Goal: Task Accomplishment & Management: Complete application form

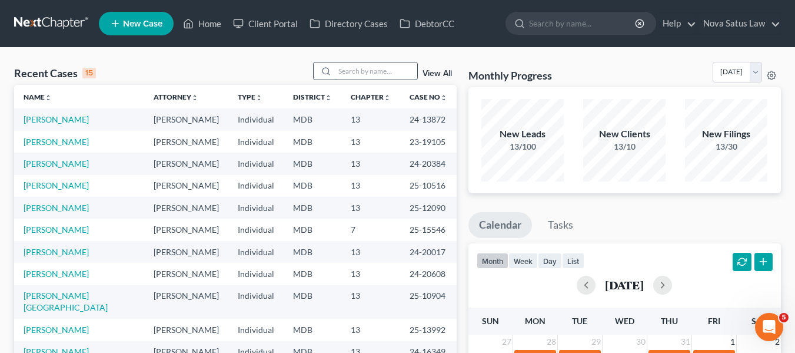
click at [358, 65] on input "search" at bounding box center [376, 70] width 82 height 17
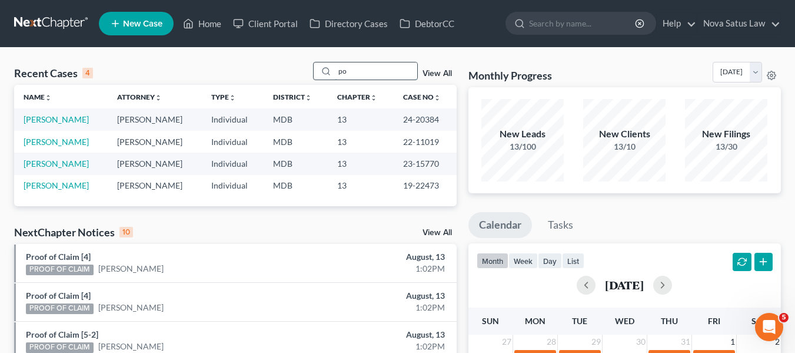
type input "p"
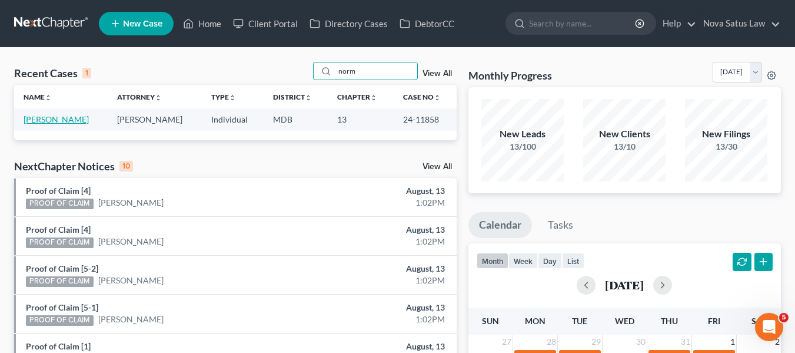
type input "norm"
click at [59, 119] on link "[PERSON_NAME]" at bounding box center [56, 119] width 65 height 10
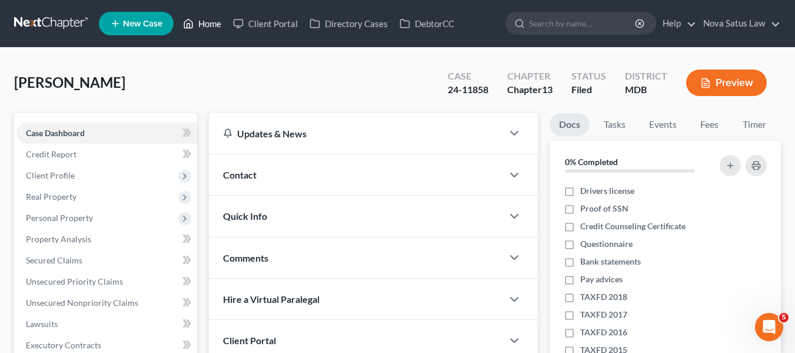
click at [211, 22] on link "Home" at bounding box center [202, 23] width 50 height 21
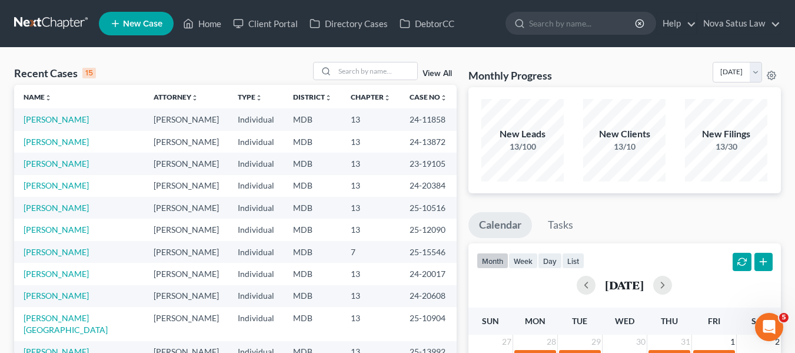
click at [433, 73] on link "View All" at bounding box center [437, 73] width 29 height 8
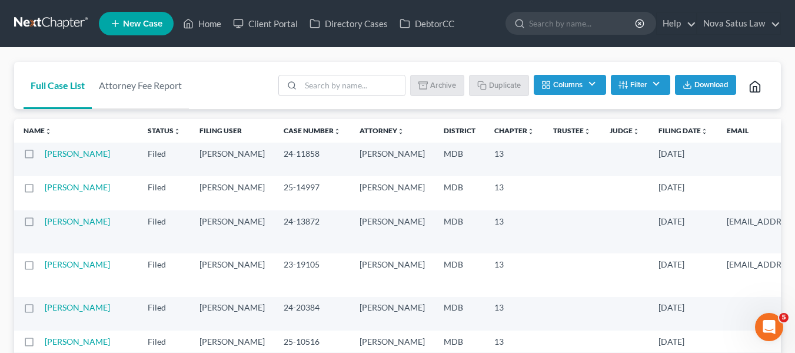
click at [40, 157] on label at bounding box center [40, 157] width 0 height 0
click at [45, 155] on input "checkbox" at bounding box center [49, 152] width 8 height 8
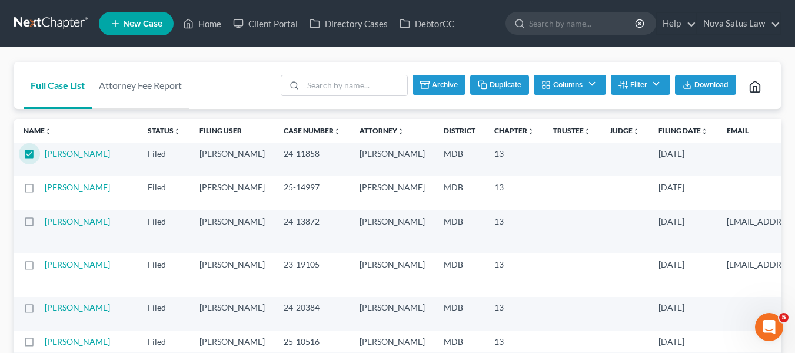
click at [495, 89] on button "Duplicate" at bounding box center [499, 85] width 59 height 20
checkbox input "false"
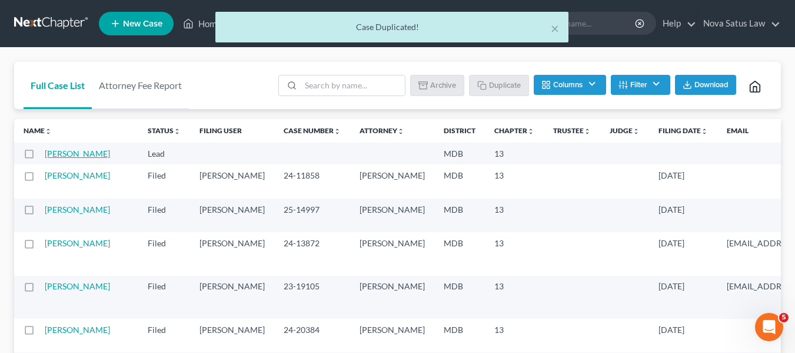
click at [55, 157] on link "[PERSON_NAME]" at bounding box center [77, 153] width 65 height 10
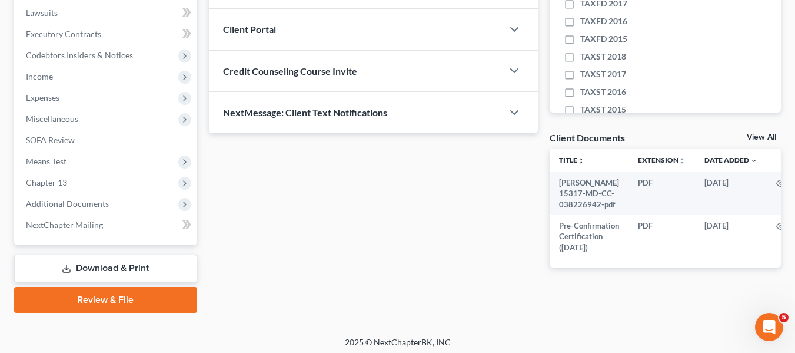
scroll to position [333, 0]
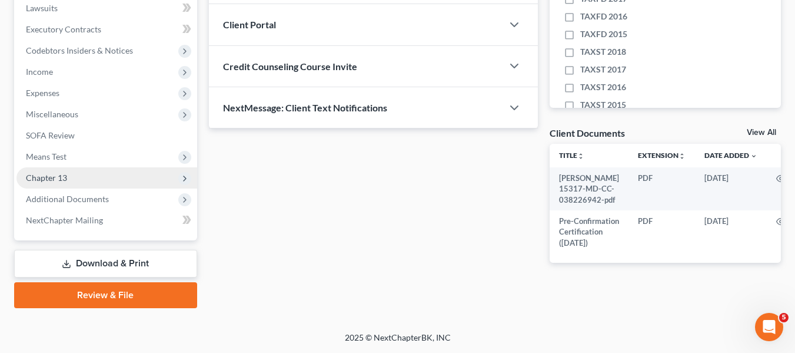
click at [61, 172] on span "Chapter 13" at bounding box center [46, 177] width 41 height 10
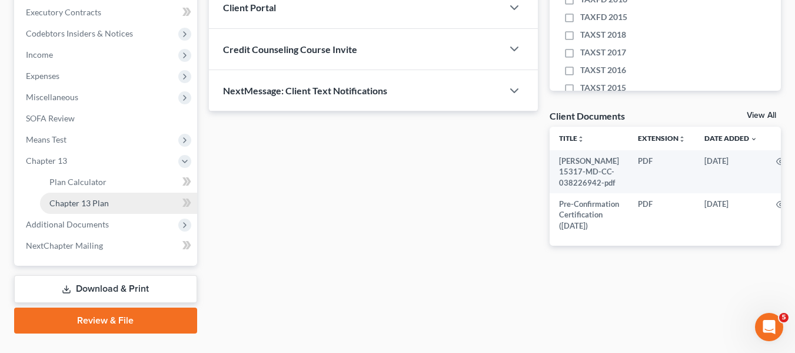
click at [82, 201] on span "Chapter 13 Plan" at bounding box center [78, 203] width 59 height 10
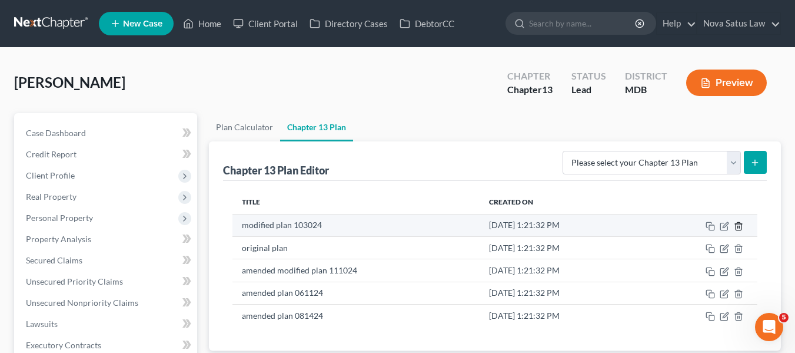
click at [737, 230] on icon "button" at bounding box center [738, 226] width 5 height 8
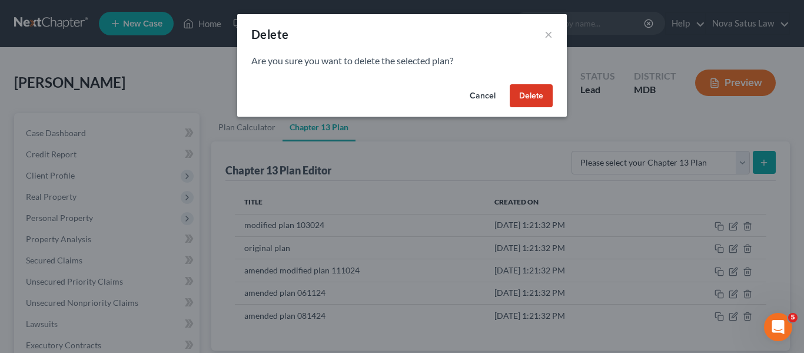
click at [537, 101] on button "Delete" at bounding box center [531, 96] width 43 height 24
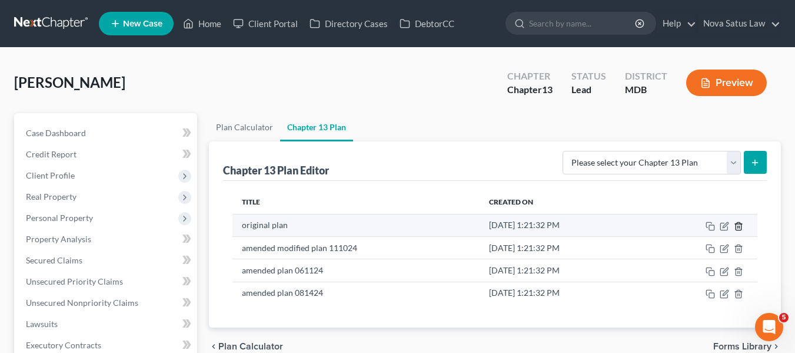
click at [739, 228] on line "button" at bounding box center [739, 226] width 0 height 2
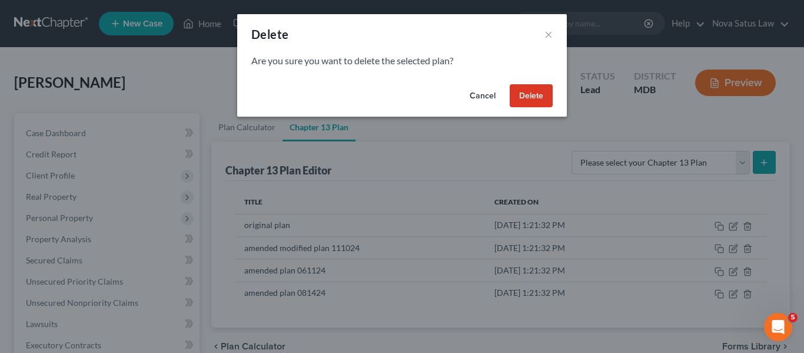
click at [533, 97] on button "Delete" at bounding box center [531, 96] width 43 height 24
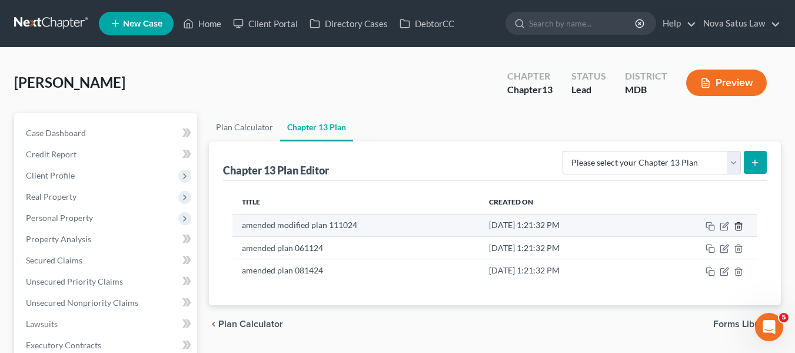
click at [739, 224] on icon "button" at bounding box center [738, 225] width 9 height 9
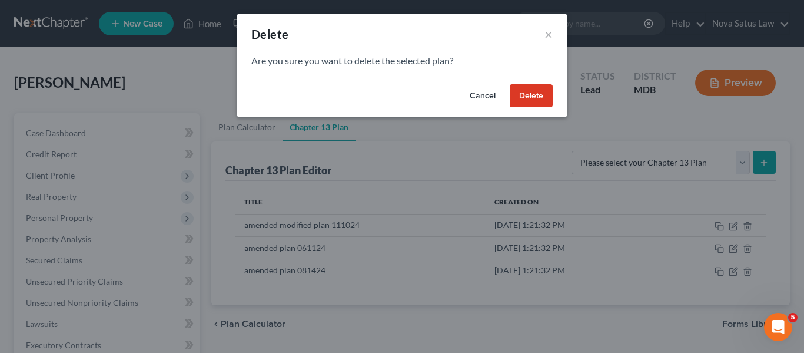
click at [531, 100] on button "Delete" at bounding box center [531, 96] width 43 height 24
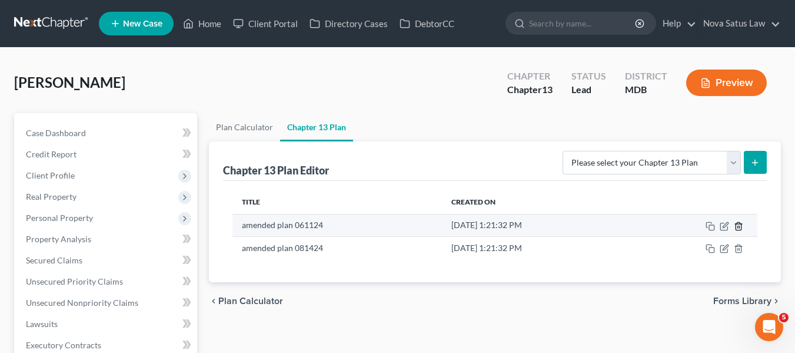
click at [739, 224] on icon "button" at bounding box center [738, 225] width 9 height 9
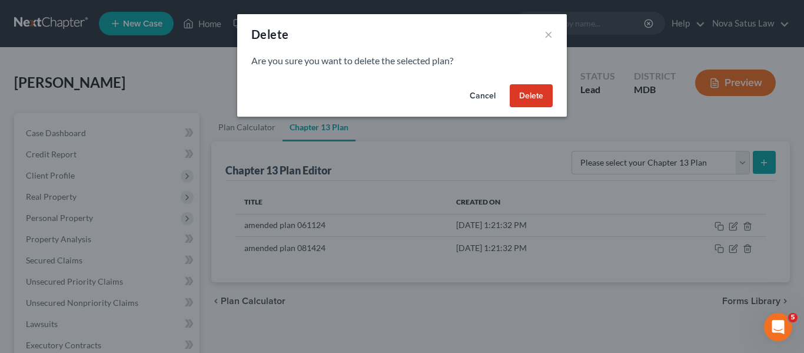
click at [522, 88] on button "Delete" at bounding box center [531, 96] width 43 height 24
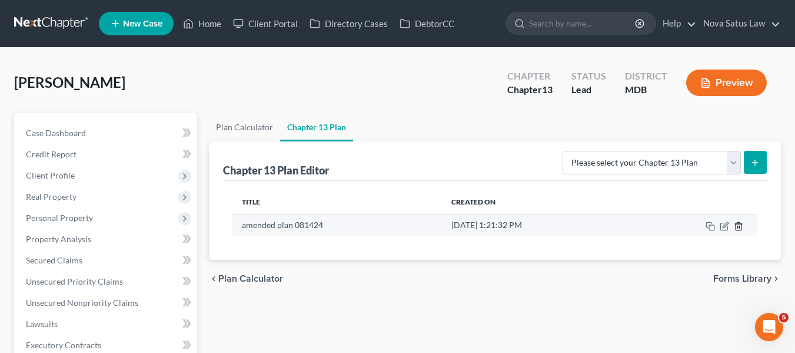
click at [741, 227] on icon "button" at bounding box center [738, 226] width 5 height 8
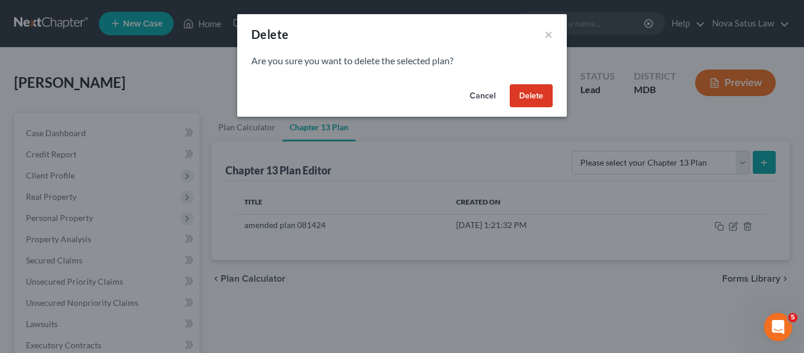
click at [518, 98] on button "Delete" at bounding box center [531, 96] width 43 height 24
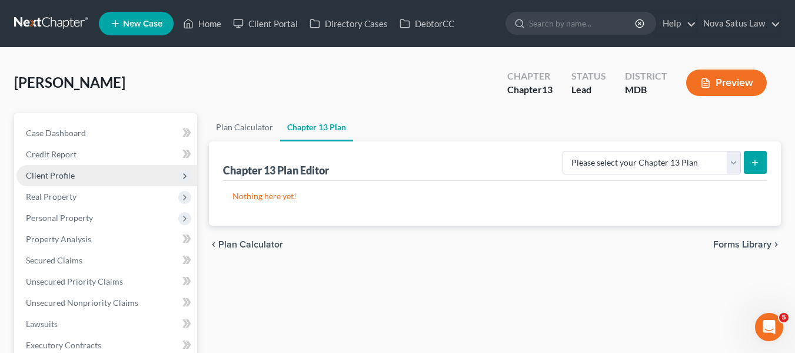
click at [79, 172] on span "Client Profile" at bounding box center [106, 175] width 181 height 21
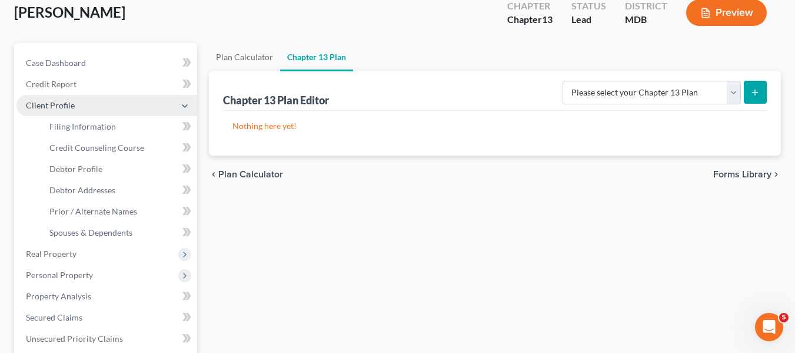
scroll to position [71, 0]
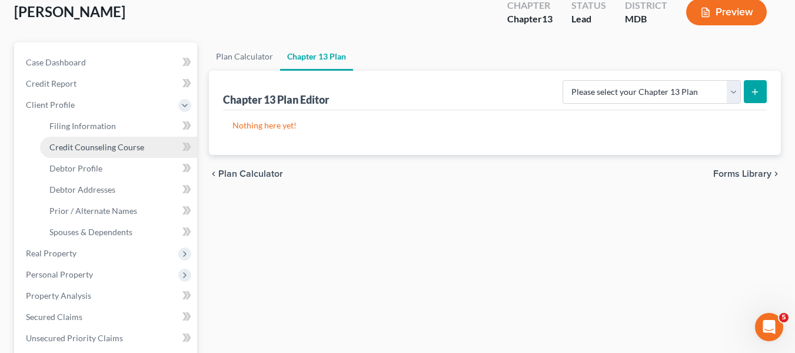
click at [74, 154] on link "Credit Counseling Course" at bounding box center [118, 147] width 157 height 21
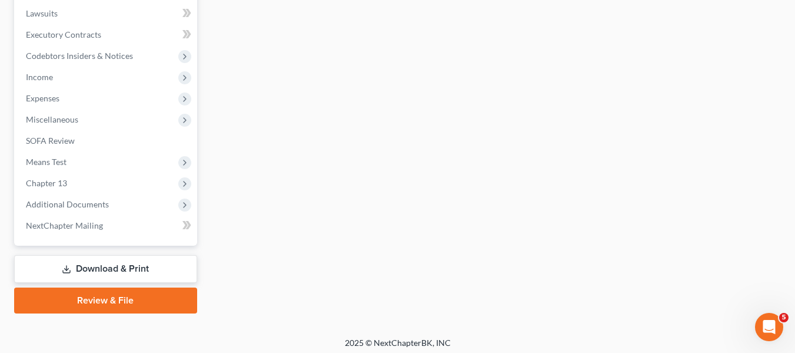
scroll to position [443, 0]
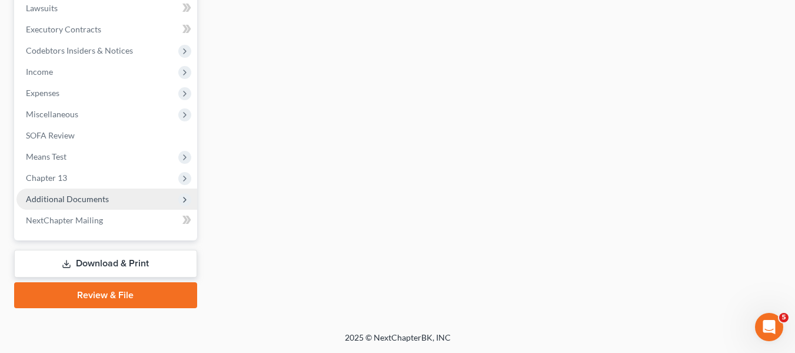
click at [76, 203] on span "Additional Documents" at bounding box center [67, 199] width 83 height 10
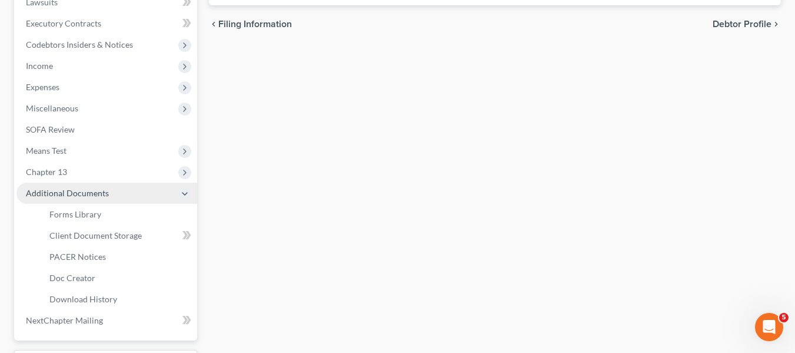
scroll to position [315, 0]
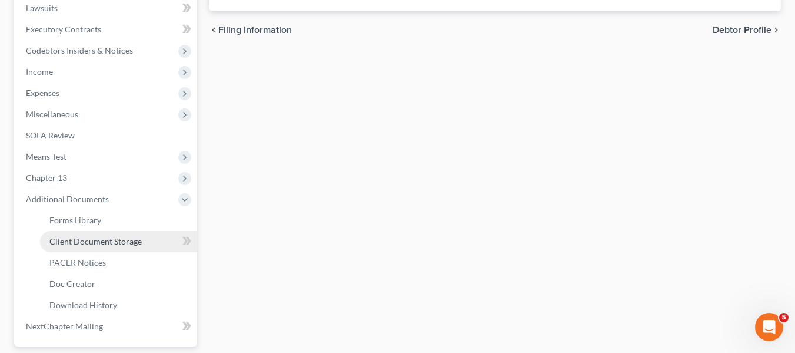
click at [91, 237] on span "Client Document Storage" at bounding box center [95, 241] width 92 height 10
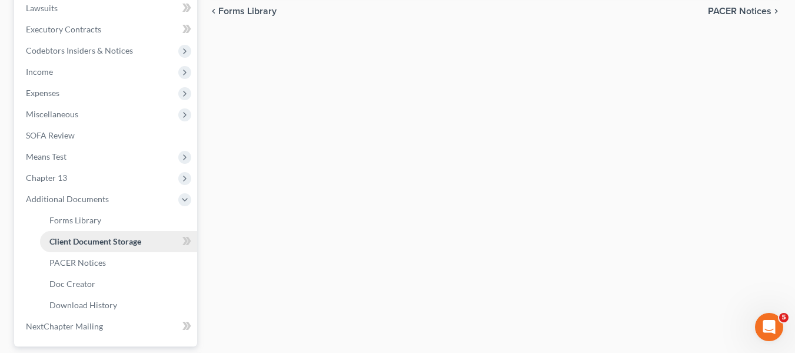
scroll to position [31, 0]
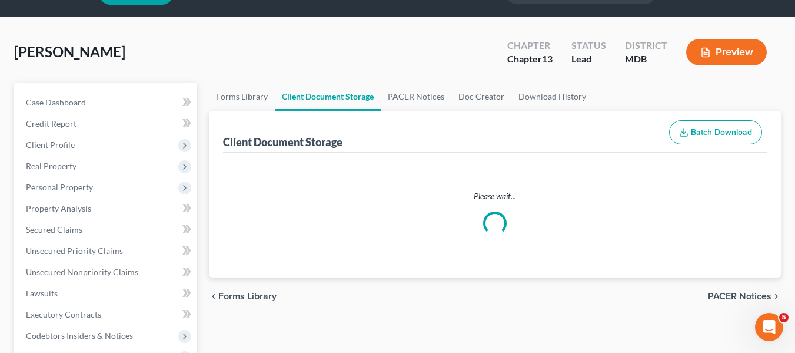
select select "14"
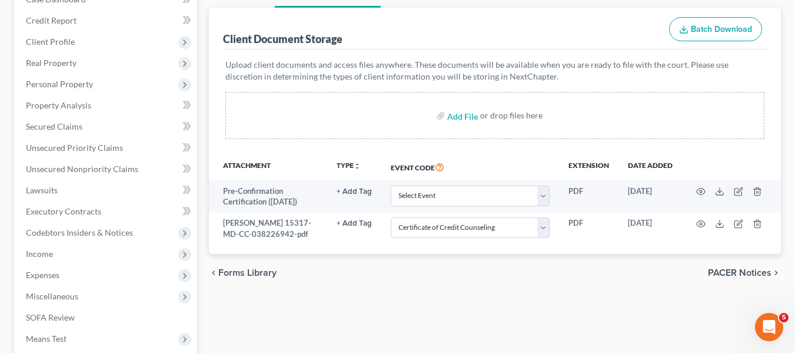
scroll to position [135, 0]
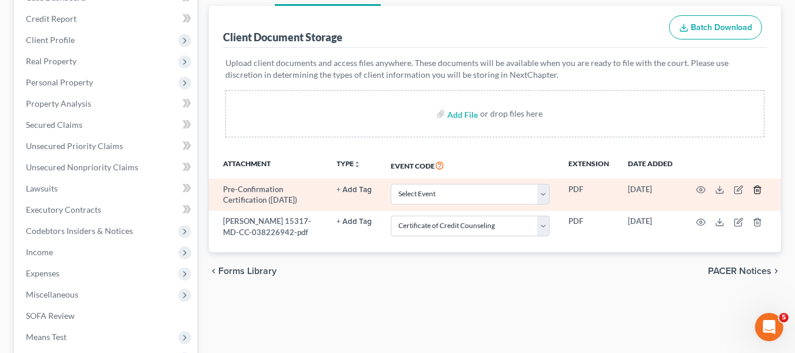
click at [759, 187] on icon "button" at bounding box center [757, 190] width 5 height 8
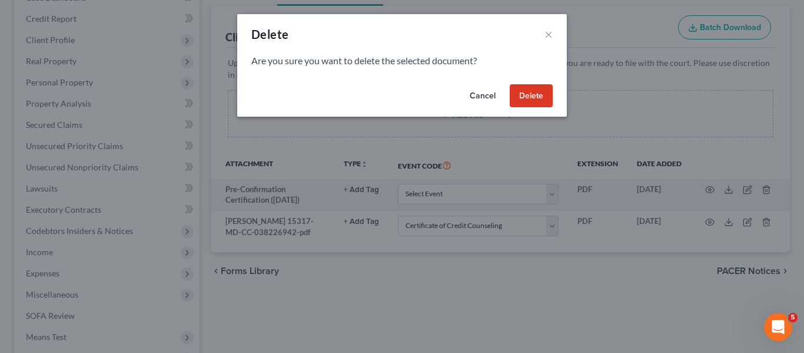
click at [527, 89] on button "Delete" at bounding box center [531, 96] width 43 height 24
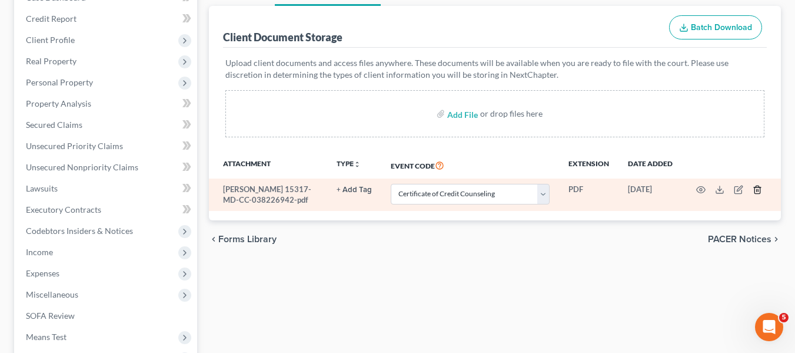
click at [757, 187] on polyline "button" at bounding box center [757, 187] width 7 height 0
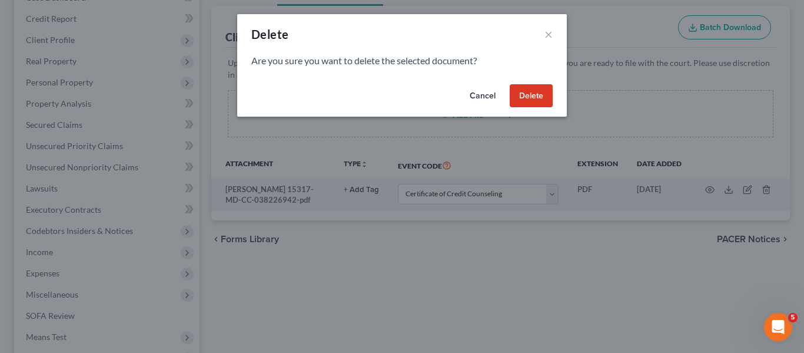
click at [521, 93] on button "Delete" at bounding box center [531, 96] width 43 height 24
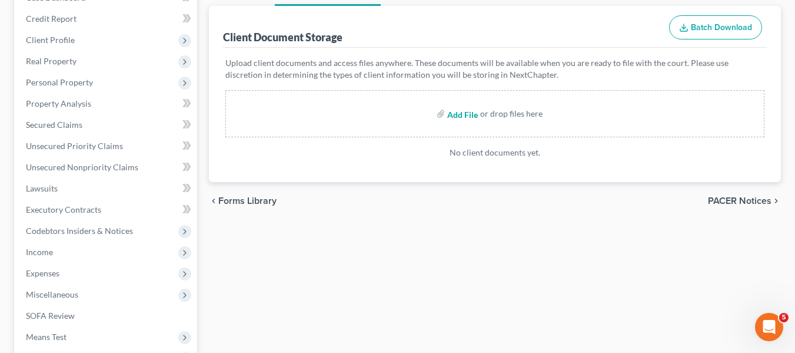
click at [461, 112] on input "file" at bounding box center [461, 113] width 28 height 21
type input "C:\fakepath\[PERSON_NAME] 15317-MD-CC-039974176.pdf"
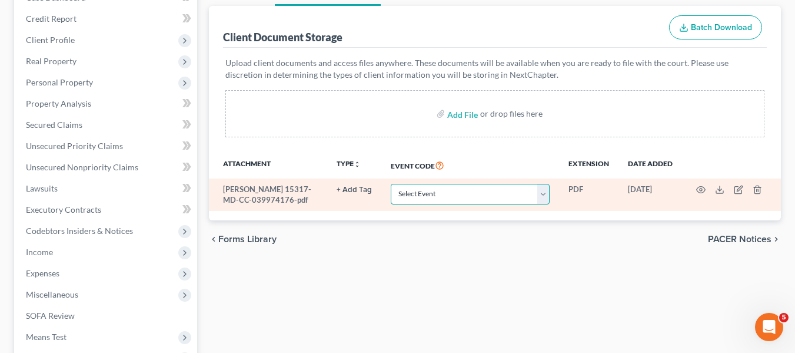
click at [481, 189] on select "Select Event Affidavit Affidavit of Adequate Protection and Lease Payments Affi…" at bounding box center [470, 194] width 159 height 21
select select "14"
click at [391, 184] on select "Select Event Affidavit Affidavit of Adequate Protection and Lease Payments Affi…" at bounding box center [470, 194] width 159 height 21
click at [701, 189] on circle "button" at bounding box center [701, 189] width 2 height 2
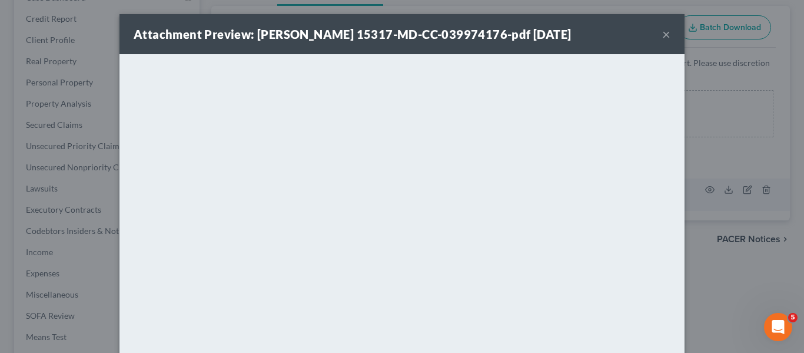
click at [665, 37] on button "×" at bounding box center [666, 34] width 8 height 14
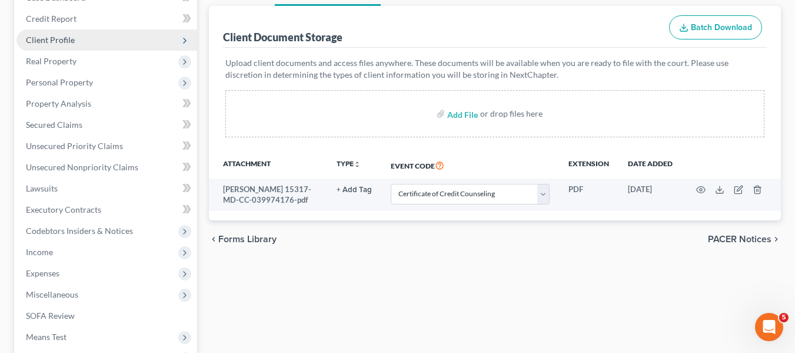
click at [68, 36] on span "Client Profile" at bounding box center [50, 40] width 49 height 10
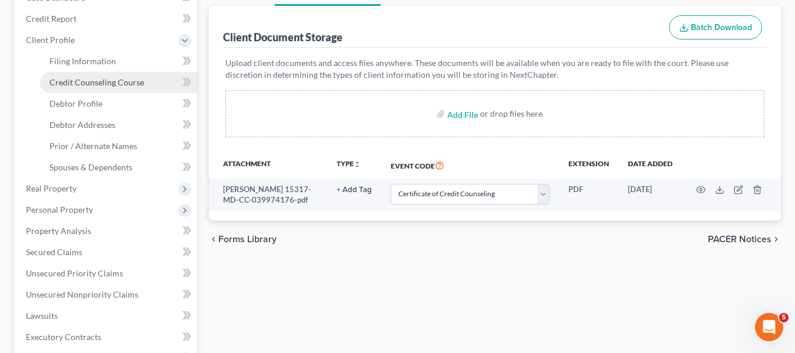
click at [84, 85] on span "Credit Counseling Course" at bounding box center [96, 82] width 95 height 10
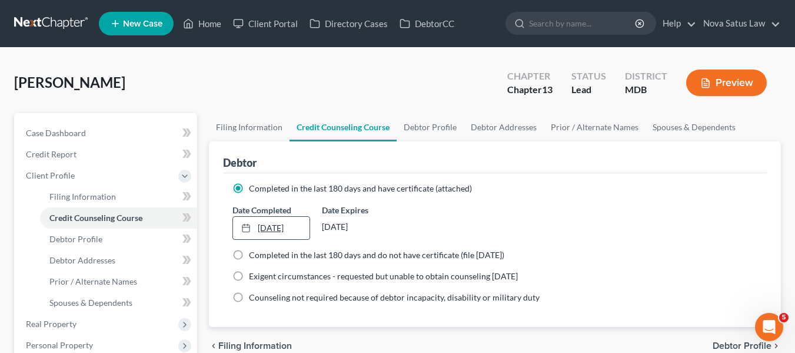
click at [269, 224] on link "[DATE]" at bounding box center [271, 228] width 77 height 22
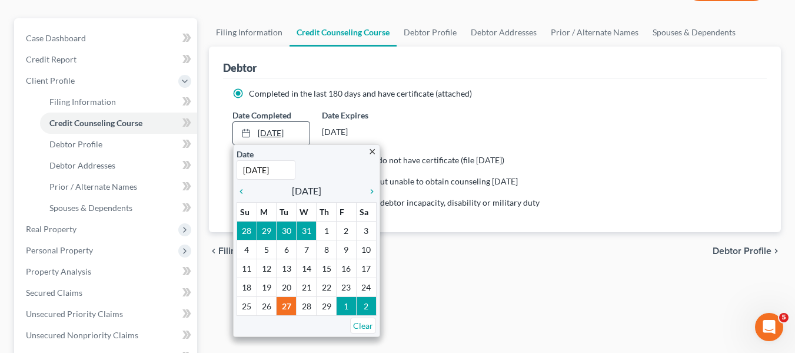
scroll to position [101, 0]
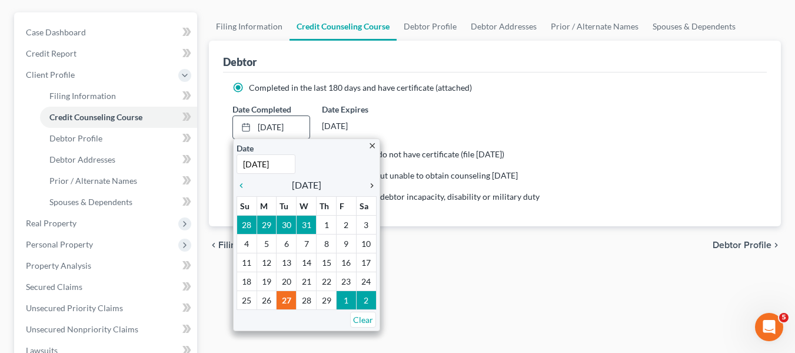
click at [373, 190] on icon "chevron_right" at bounding box center [368, 185] width 15 height 9
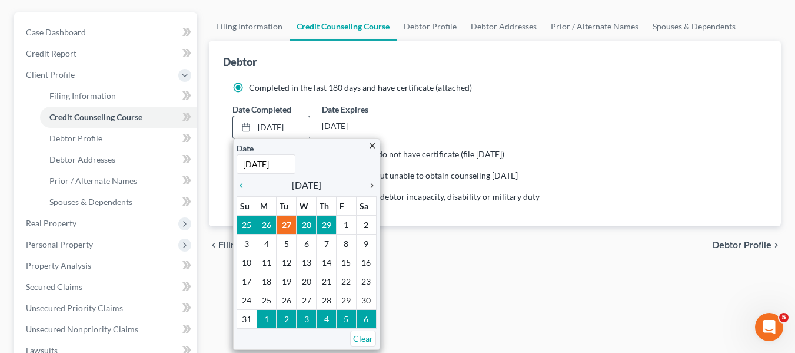
click at [373, 190] on icon "chevron_right" at bounding box center [368, 185] width 15 height 9
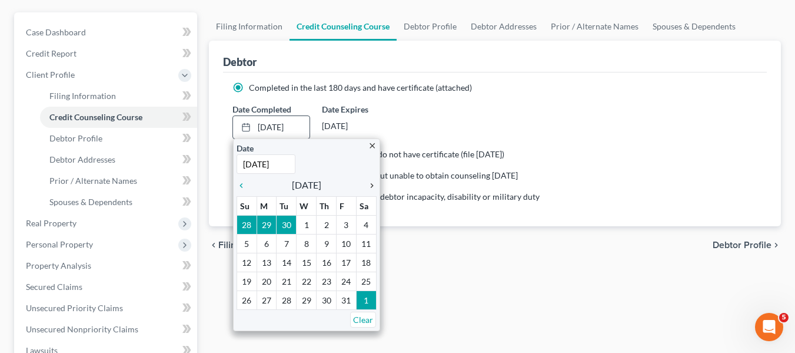
click at [373, 190] on icon "chevron_right" at bounding box center [368, 185] width 15 height 9
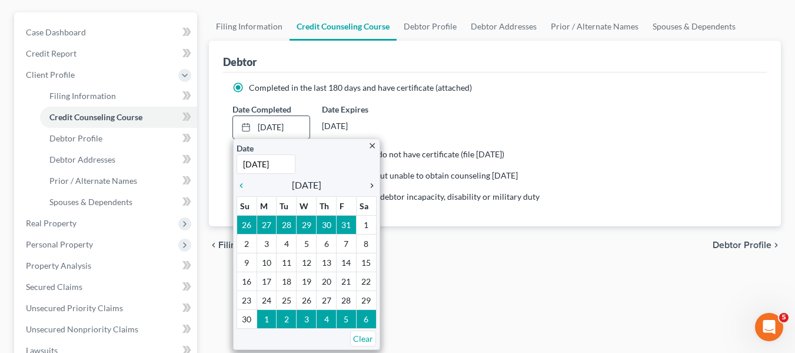
click at [373, 190] on icon "chevron_right" at bounding box center [368, 185] width 15 height 9
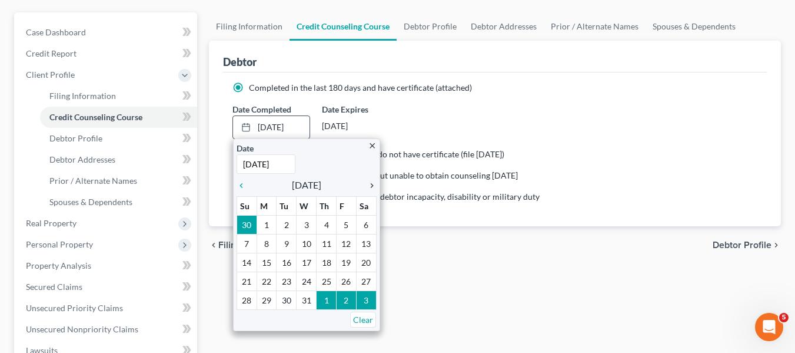
click at [373, 190] on icon "chevron_right" at bounding box center [368, 185] width 15 height 9
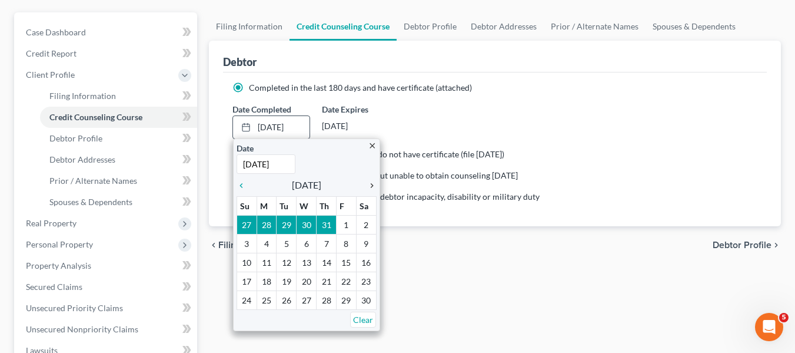
click at [373, 190] on icon "chevron_right" at bounding box center [368, 185] width 15 height 9
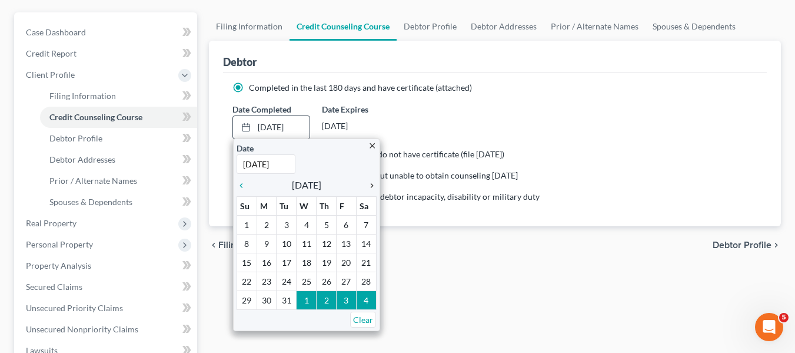
click at [373, 190] on icon "chevron_right" at bounding box center [368, 185] width 15 height 9
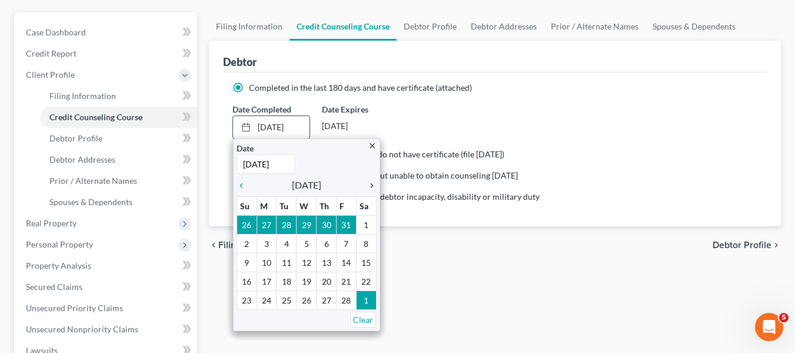
click at [373, 190] on icon "chevron_right" at bounding box center [368, 185] width 15 height 9
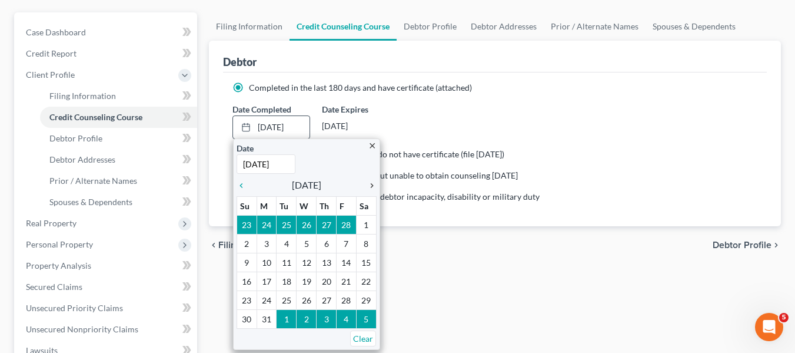
click at [373, 190] on icon "chevron_right" at bounding box center [368, 185] width 15 height 9
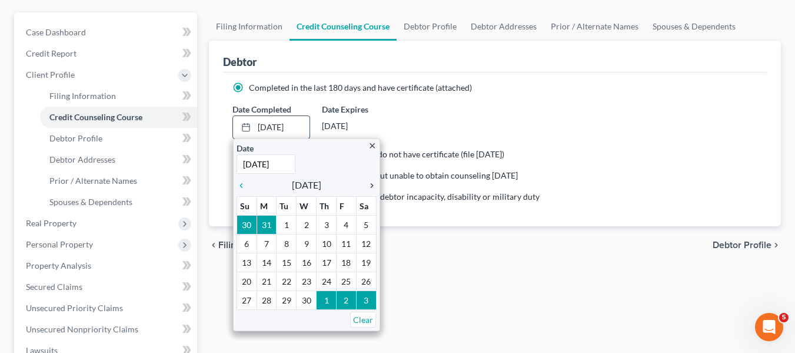
click at [373, 190] on icon "chevron_right" at bounding box center [368, 185] width 15 height 9
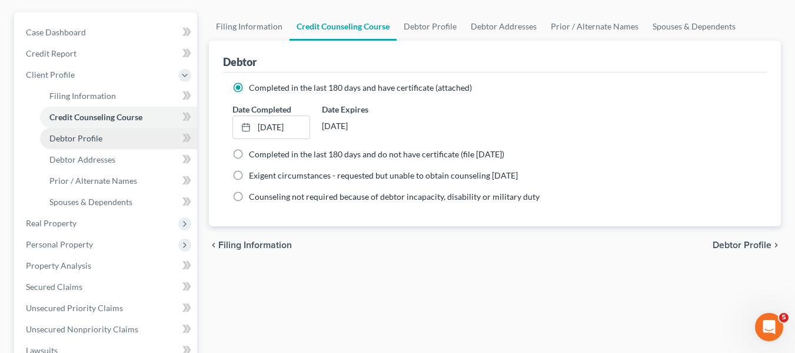
click at [109, 138] on link "Debtor Profile" at bounding box center [118, 138] width 157 height 21
select select "4"
select select "1"
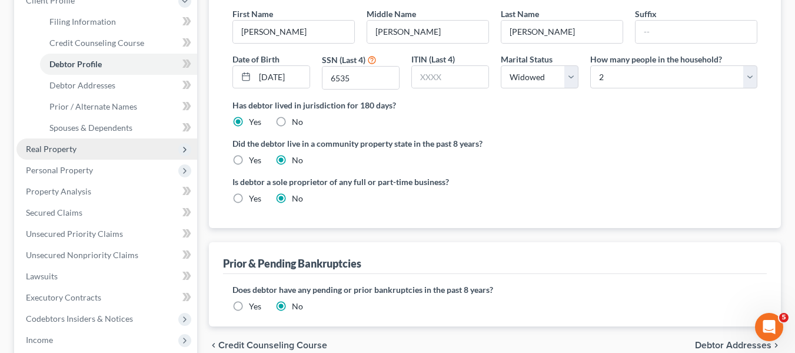
scroll to position [208, 0]
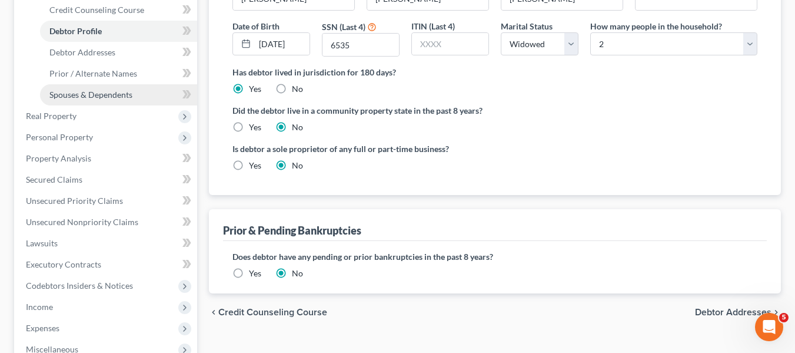
click at [90, 101] on link "Spouses & Dependents" at bounding box center [118, 94] width 157 height 21
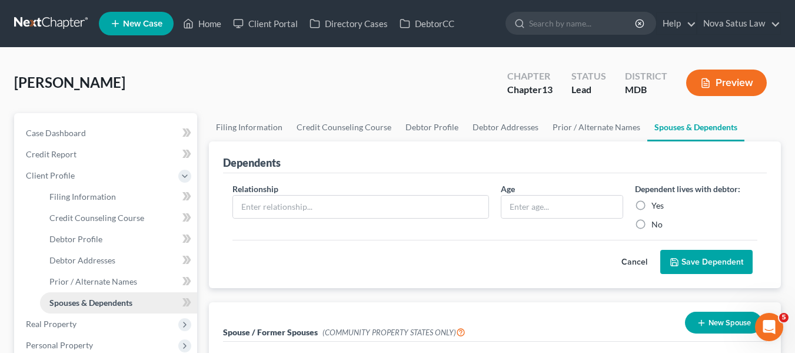
scroll to position [58, 0]
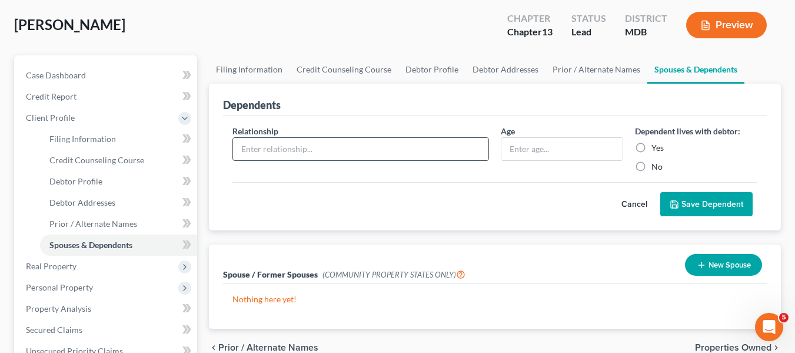
click at [248, 159] on input "text" at bounding box center [360, 149] width 255 height 22
type input "Daughter"
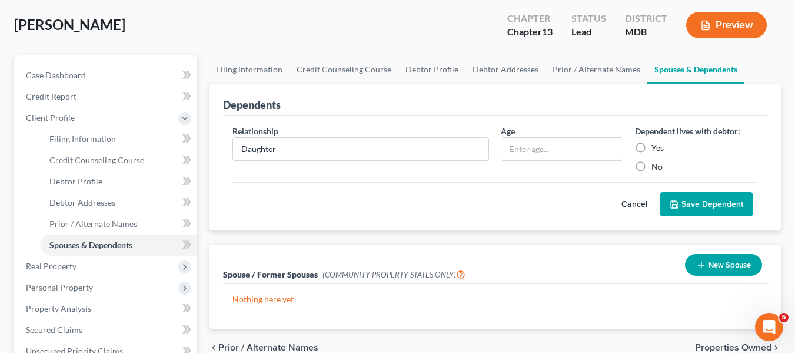
click at [652, 147] on label "Yes" at bounding box center [658, 148] width 12 height 12
click at [656, 147] on input "Yes" at bounding box center [660, 146] width 8 height 8
radio input "true"
click at [677, 206] on icon "submit" at bounding box center [674, 204] width 9 height 9
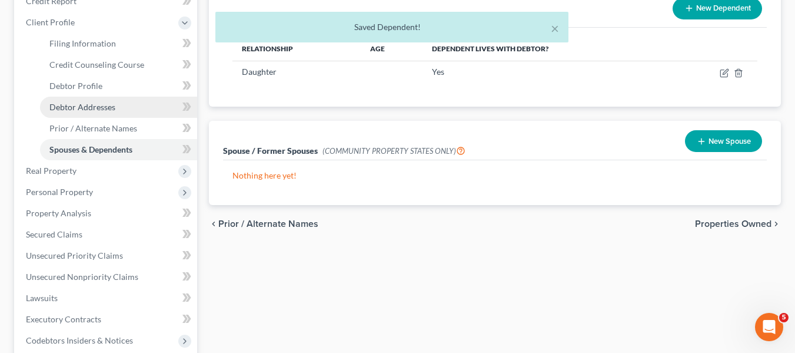
scroll to position [154, 0]
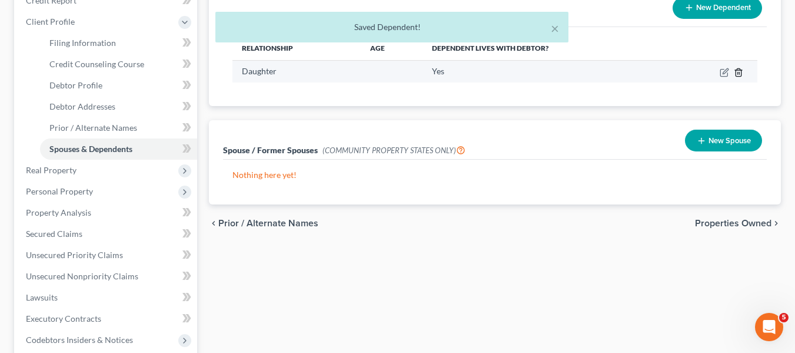
click at [741, 72] on icon "button" at bounding box center [738, 72] width 5 height 8
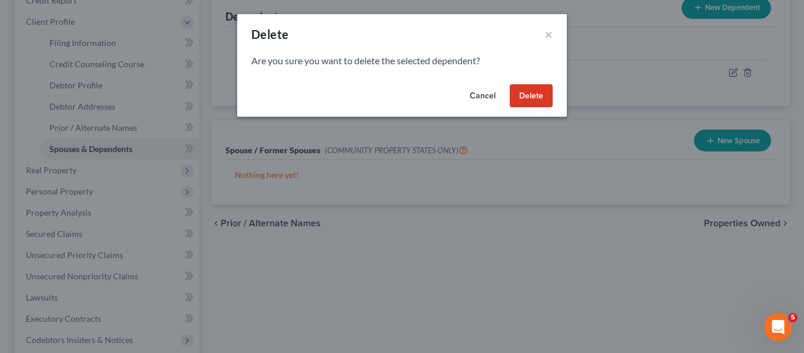
click at [524, 94] on button "Delete" at bounding box center [531, 96] width 43 height 24
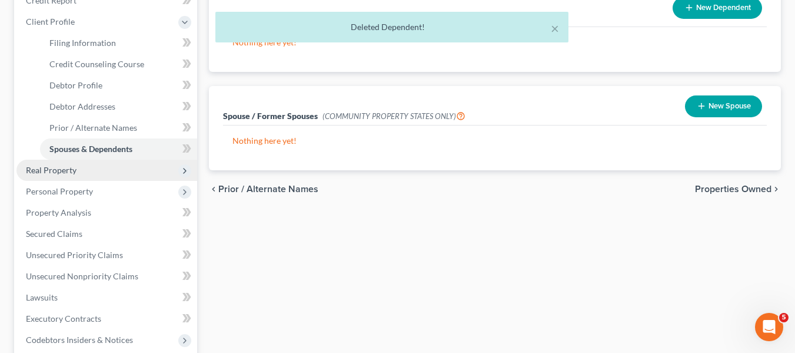
click at [62, 174] on span "Real Property" at bounding box center [51, 170] width 51 height 10
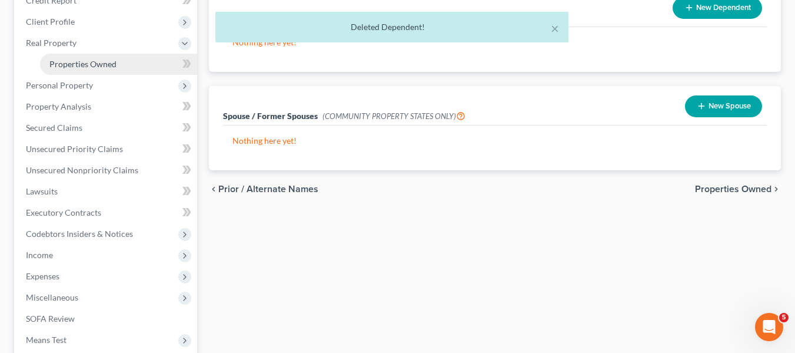
click at [75, 67] on span "Properties Owned" at bounding box center [82, 64] width 67 height 10
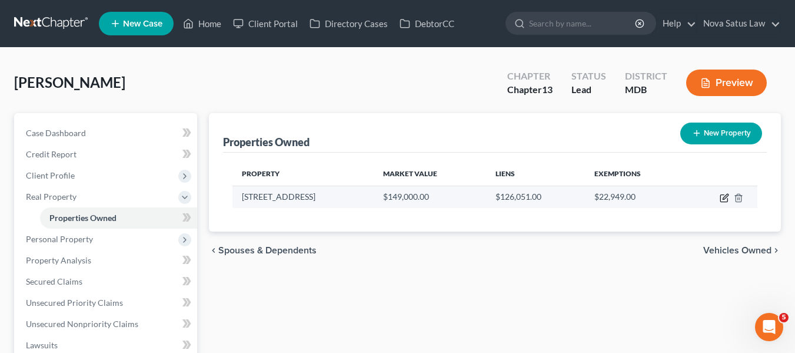
click at [725, 197] on icon "button" at bounding box center [724, 197] width 9 height 9
select select "21"
select select "0"
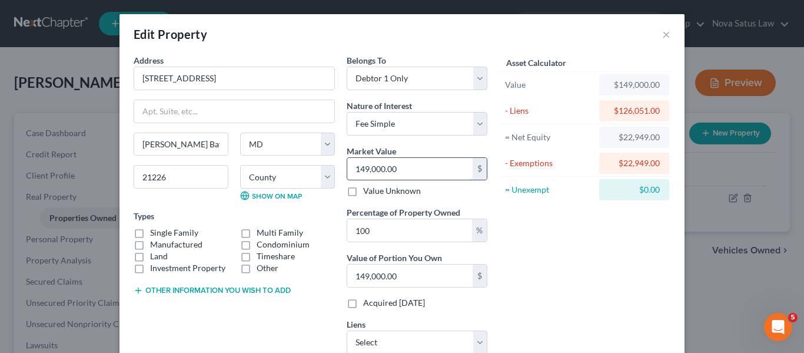
click at [417, 164] on input "149,000.00" at bounding box center [409, 169] width 125 height 22
type input "1"
type input "1.00"
type input "16"
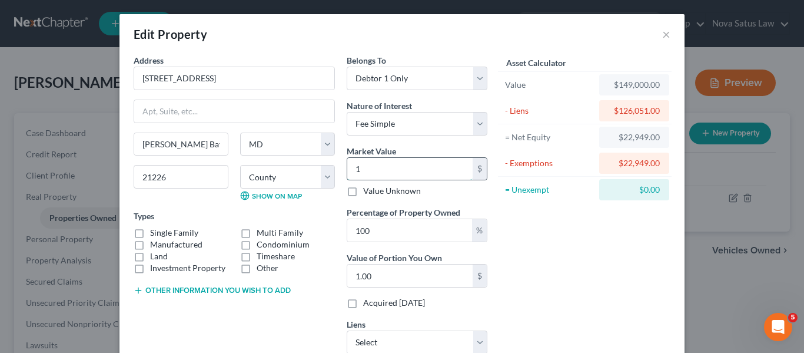
type input "16.00"
type input "160"
type input "160.00"
type input "1600"
type input "1,600.00"
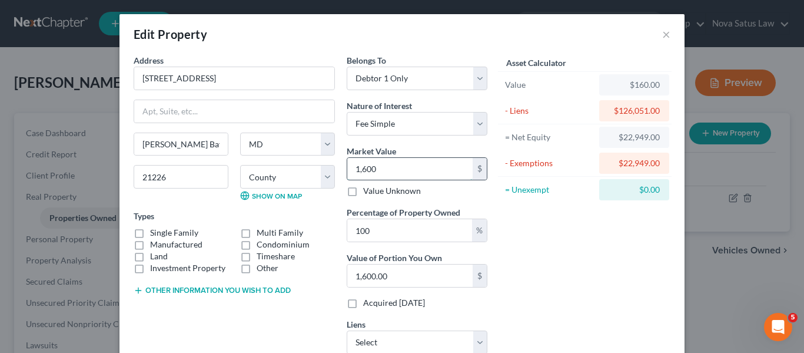
type input "1,6000"
type input "16,000.00"
type input "16,0000"
type input "160,000.00"
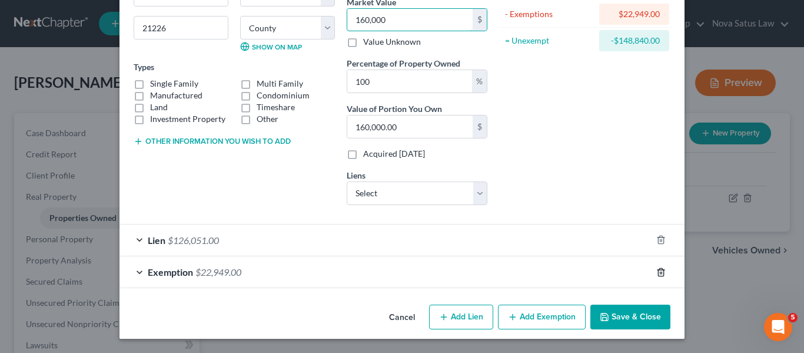
type input "160,000"
click at [656, 269] on icon "button" at bounding box center [660, 271] width 9 height 9
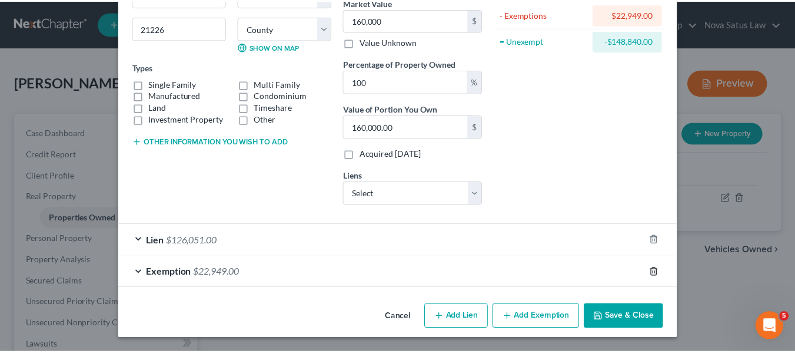
scroll to position [117, 0]
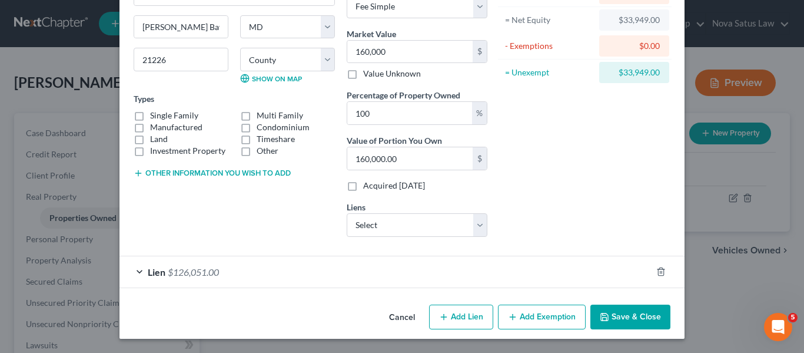
click at [607, 310] on button "Save & Close" at bounding box center [630, 316] width 80 height 25
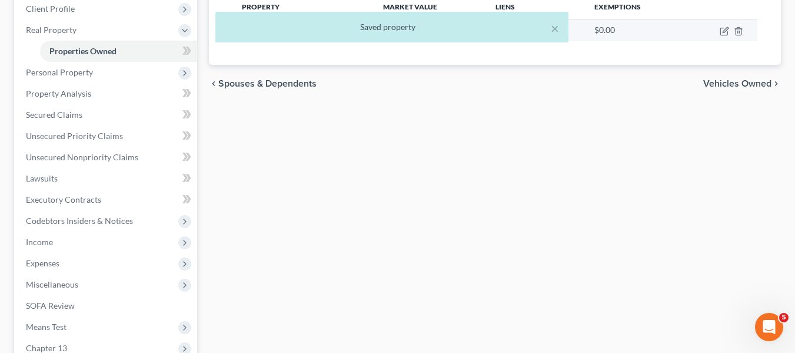
scroll to position [167, 0]
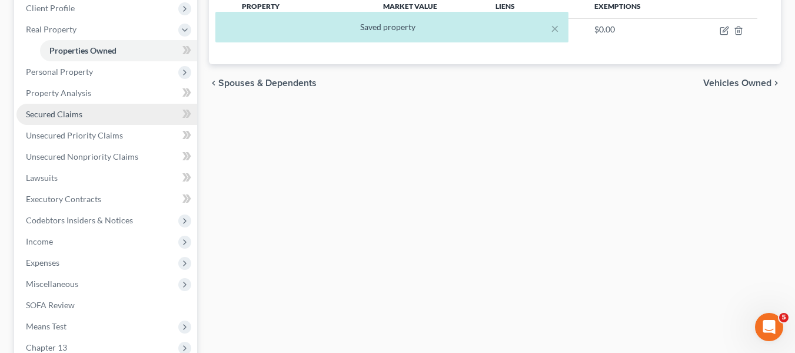
click at [72, 107] on link "Secured Claims" at bounding box center [106, 114] width 181 height 21
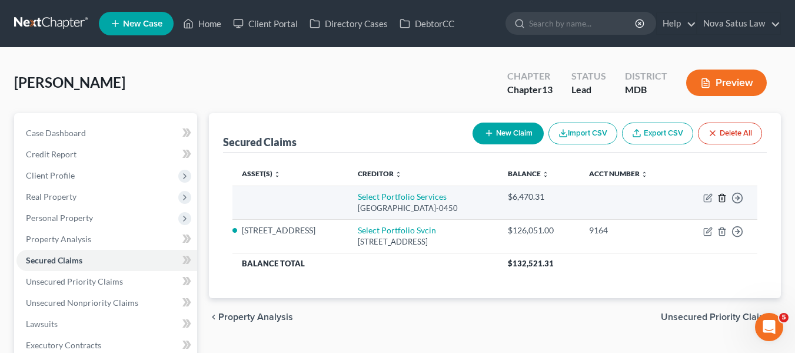
click at [725, 196] on icon "button" at bounding box center [721, 198] width 5 height 8
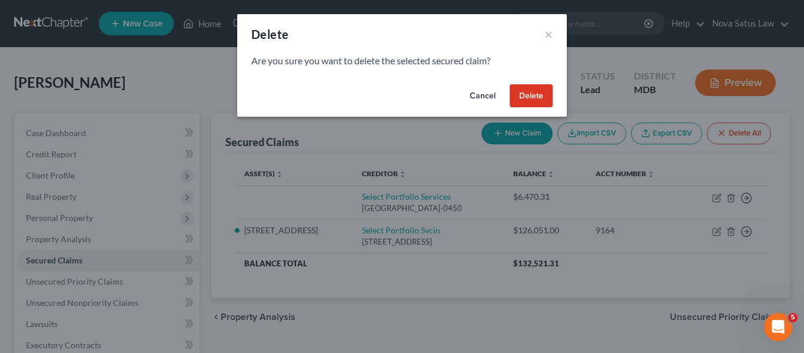
click at [539, 92] on button "Delete" at bounding box center [531, 96] width 43 height 24
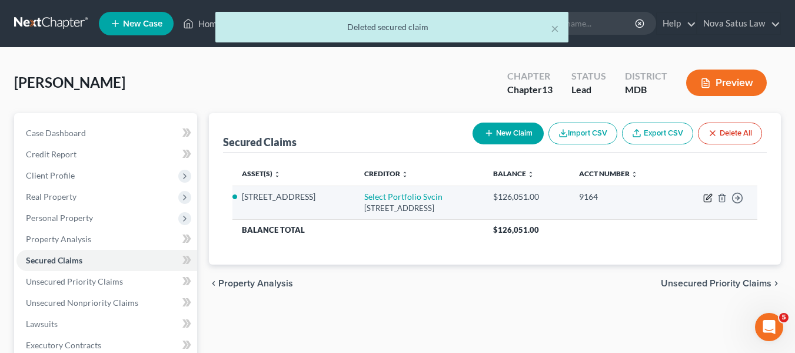
click at [706, 200] on icon "button" at bounding box center [707, 197] width 9 height 9
select select "46"
select select "0"
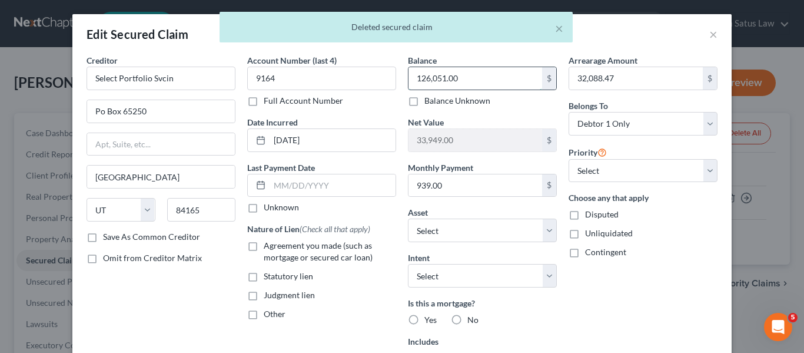
click at [474, 81] on input "126,051.00" at bounding box center [475, 78] width 134 height 22
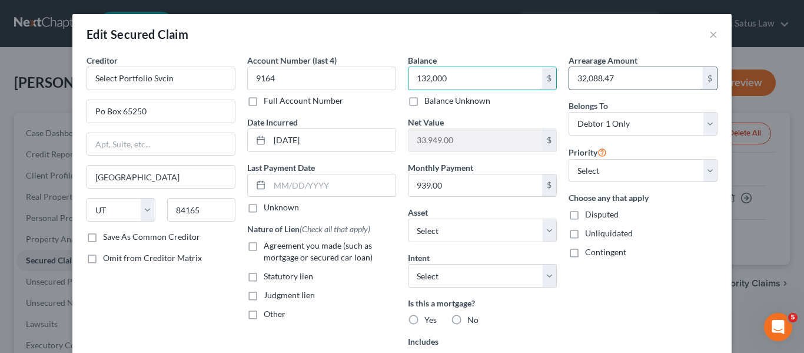
type input "132,000"
click at [657, 86] on input "32,088.47" at bounding box center [636, 78] width 134 height 22
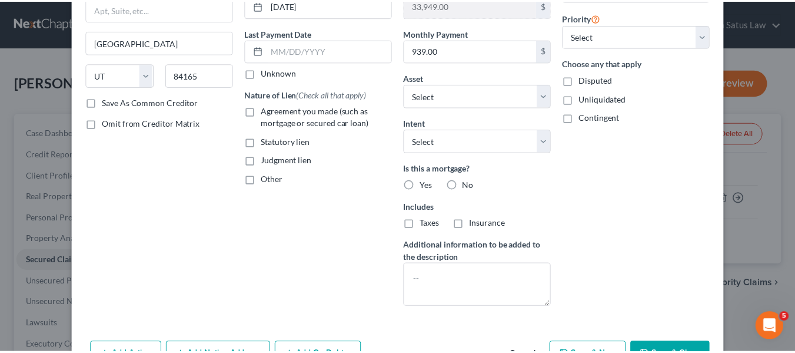
scroll to position [182, 0]
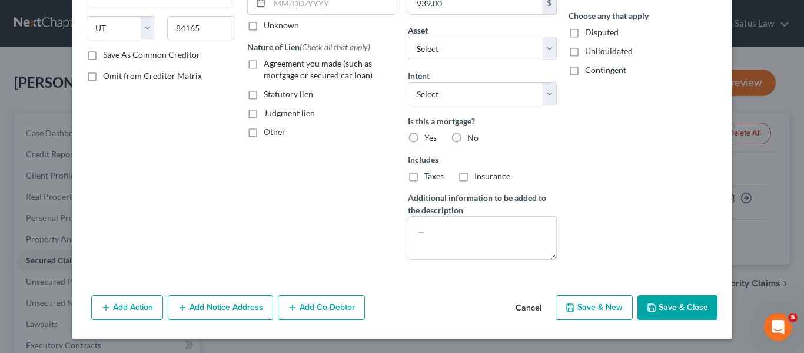
type input "38,000"
click at [650, 303] on icon "button" at bounding box center [651, 307] width 9 height 9
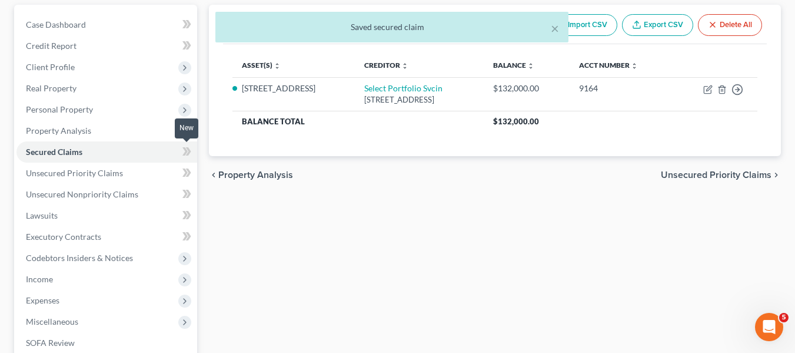
scroll to position [109, 0]
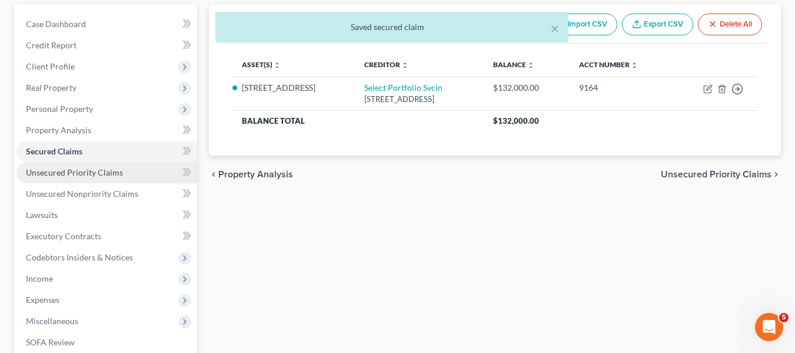
click at [108, 170] on span "Unsecured Priority Claims" at bounding box center [74, 172] width 97 height 10
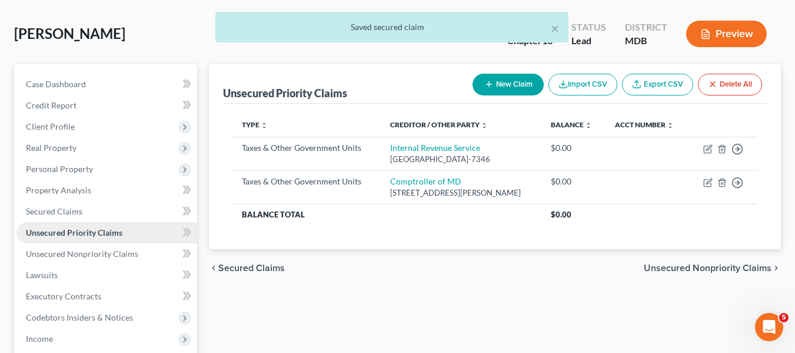
scroll to position [51, 0]
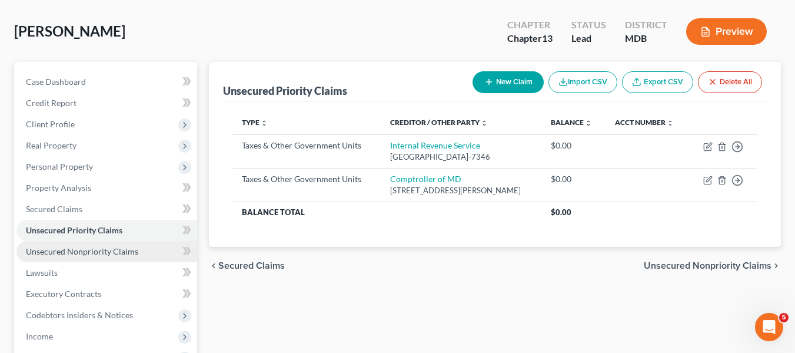
click at [112, 250] on span "Unsecured Nonpriority Claims" at bounding box center [82, 251] width 112 height 10
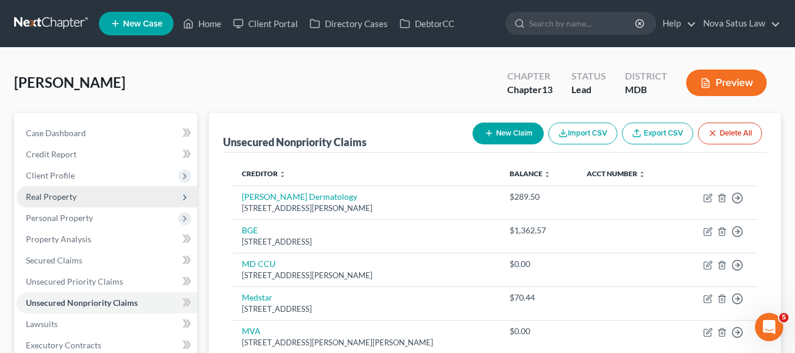
click at [72, 195] on span "Real Property" at bounding box center [51, 196] width 51 height 10
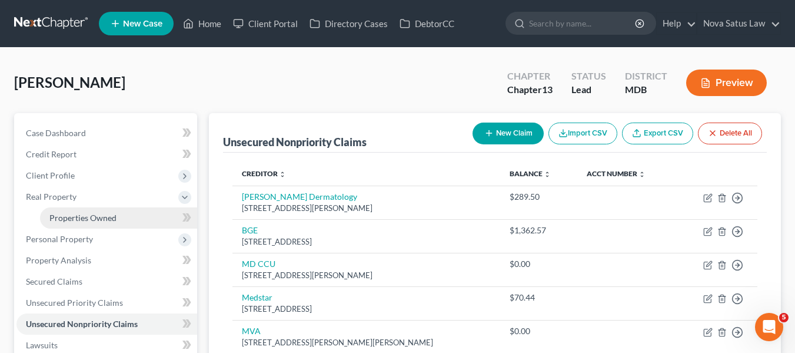
click at [82, 214] on span "Properties Owned" at bounding box center [82, 217] width 67 height 10
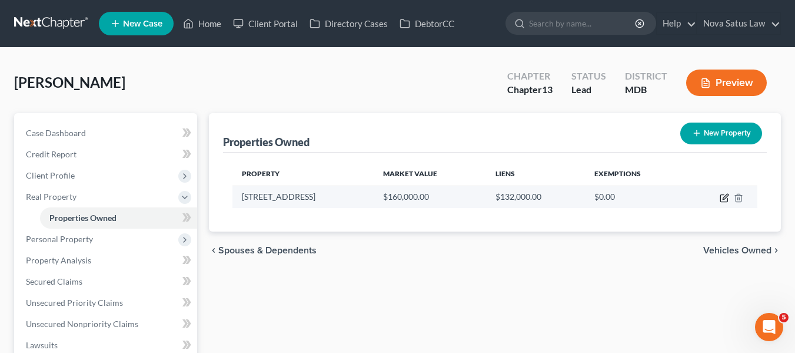
click at [725, 197] on icon "button" at bounding box center [724, 197] width 9 height 9
select select "21"
select select "3"
select select "0"
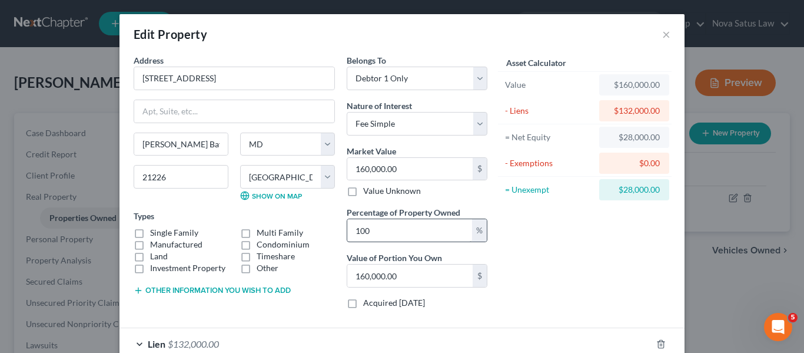
scroll to position [72, 0]
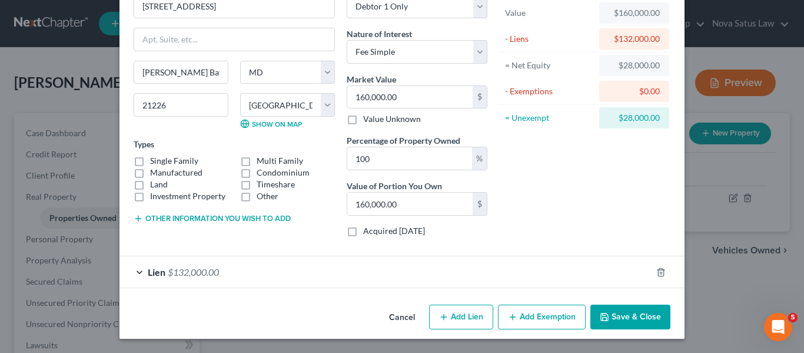
click at [539, 311] on button "Add Exemption" at bounding box center [542, 316] width 88 height 25
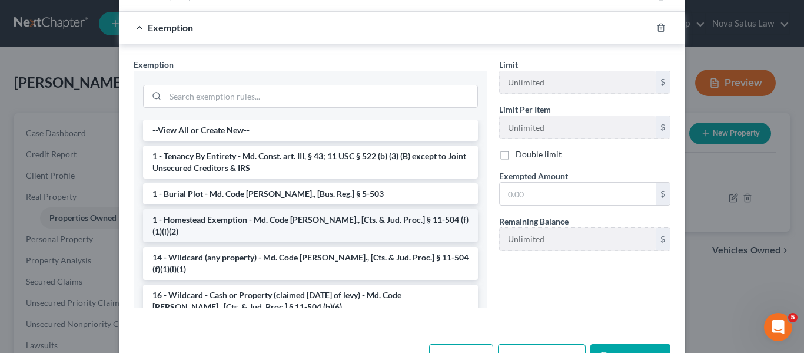
scroll to position [348, 0]
click at [271, 216] on li "1 - Homestead Exemption - Md. Code [PERSON_NAME]., [Cts. & Jud. Proc.] § 11-504…" at bounding box center [310, 224] width 335 height 33
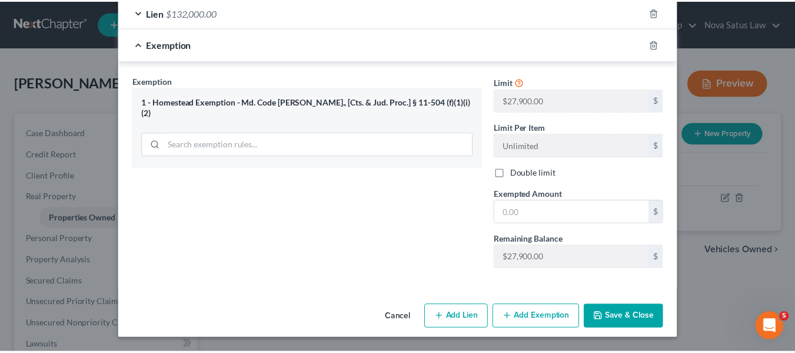
scroll to position [331, 0]
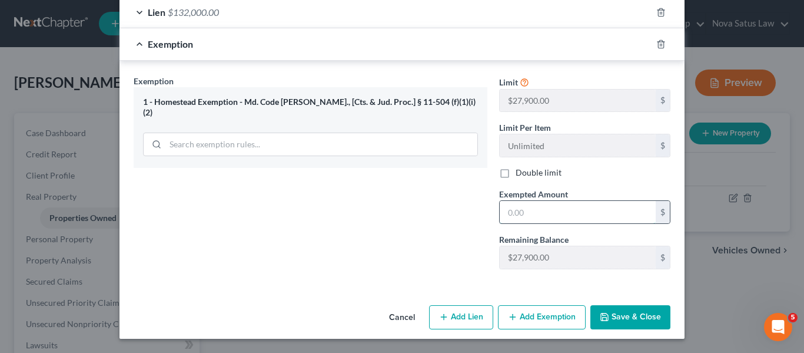
click at [522, 207] on input "text" at bounding box center [578, 212] width 156 height 22
type input "28,000"
click at [642, 317] on button "Save & Close" at bounding box center [630, 317] width 80 height 25
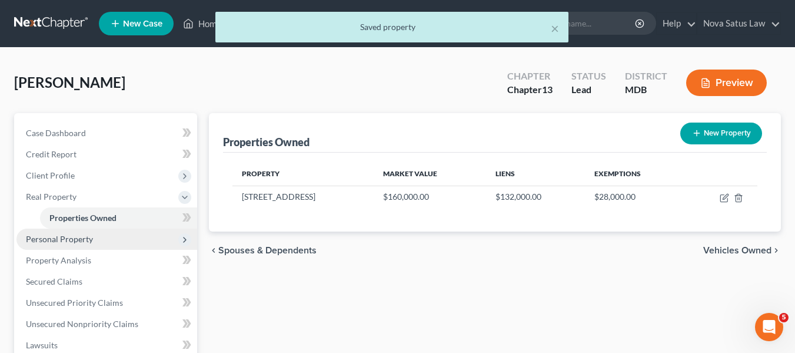
click at [75, 242] on span "Personal Property" at bounding box center [59, 239] width 67 height 10
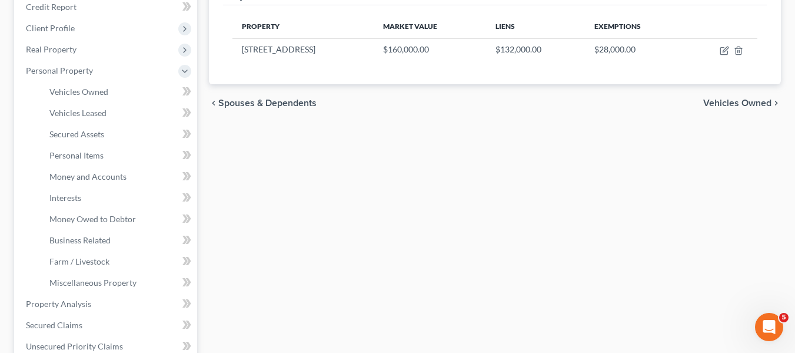
scroll to position [148, 0]
click at [79, 155] on span "Personal Items" at bounding box center [76, 154] width 54 height 10
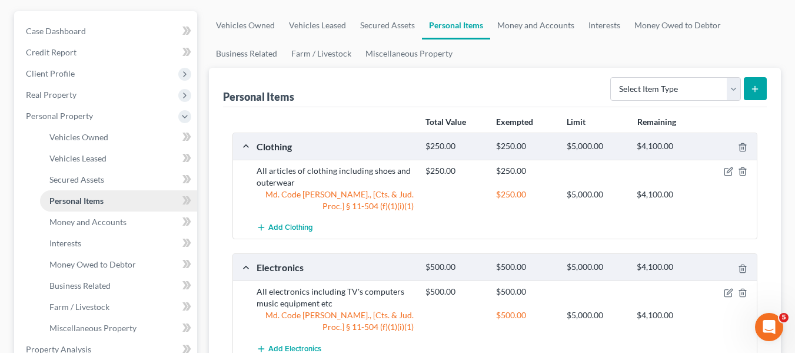
scroll to position [102, 0]
click at [68, 131] on span "Vehicles Owned" at bounding box center [78, 136] width 59 height 10
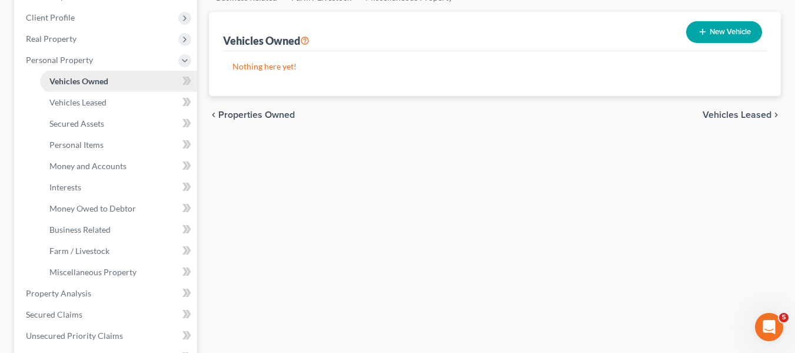
scroll to position [158, 0]
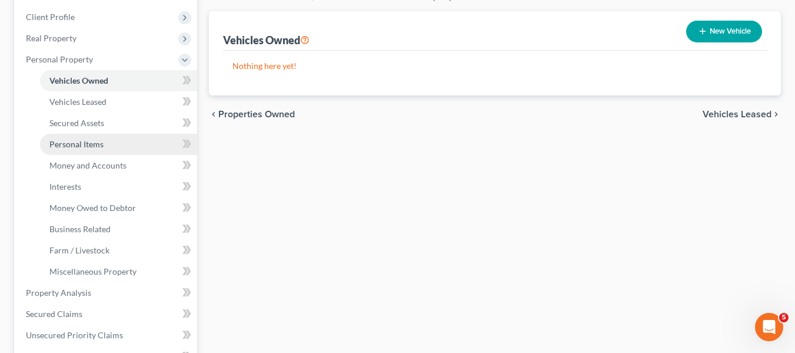
click at [72, 141] on span "Personal Items" at bounding box center [76, 144] width 54 height 10
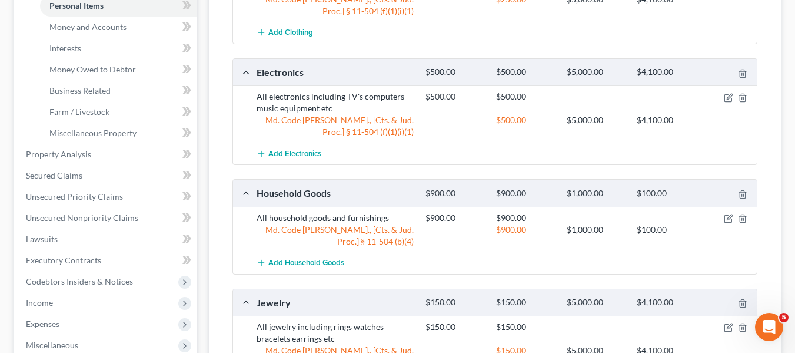
scroll to position [296, 0]
click at [91, 27] on span "Money and Accounts" at bounding box center [87, 27] width 77 height 10
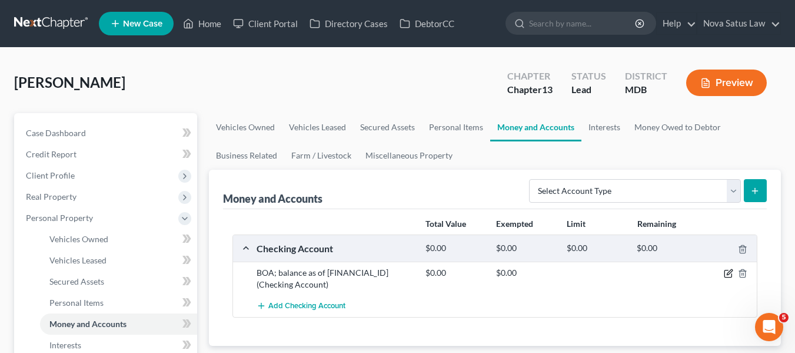
click at [726, 272] on icon "button" at bounding box center [728, 272] width 9 height 9
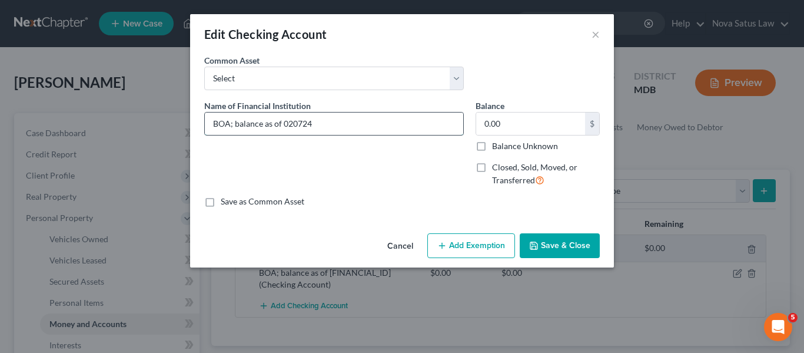
click at [324, 131] on input "BOA; balance as of 020724" at bounding box center [334, 123] width 258 height 22
type input "BOA; balance as of 071025"
click at [506, 129] on input "0.00" at bounding box center [530, 123] width 109 height 22
type input "276.51"
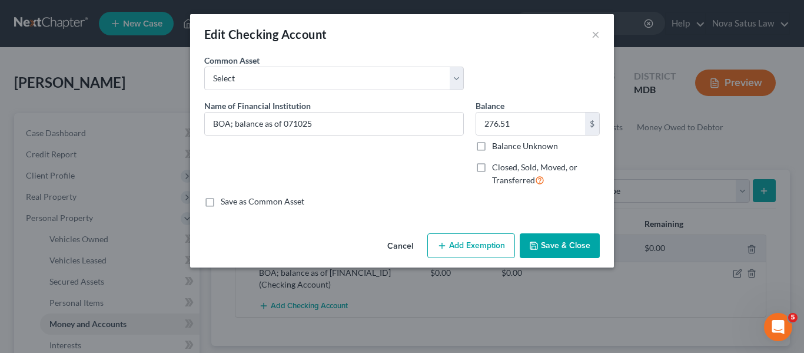
click at [454, 244] on button "Add Exemption" at bounding box center [471, 245] width 88 height 25
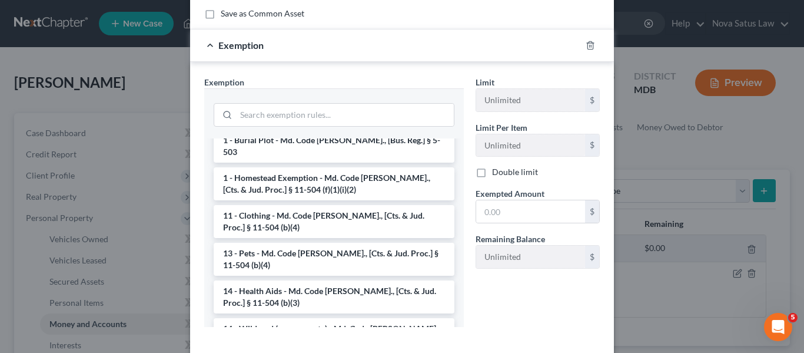
scroll to position [109, 0]
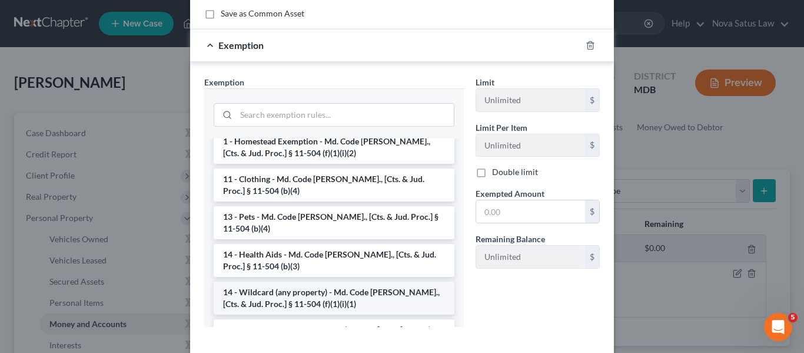
click at [287, 281] on li "14 - Wildcard (any property) - Md. Code [PERSON_NAME]., [Cts. & Jud. Proc.] § 1…" at bounding box center [334, 297] width 241 height 33
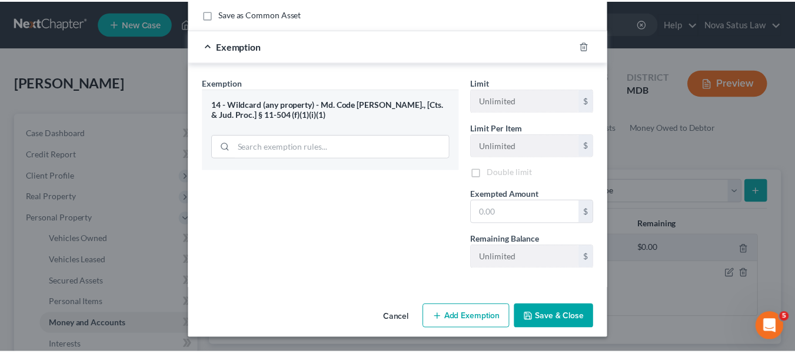
scroll to position [188, 0]
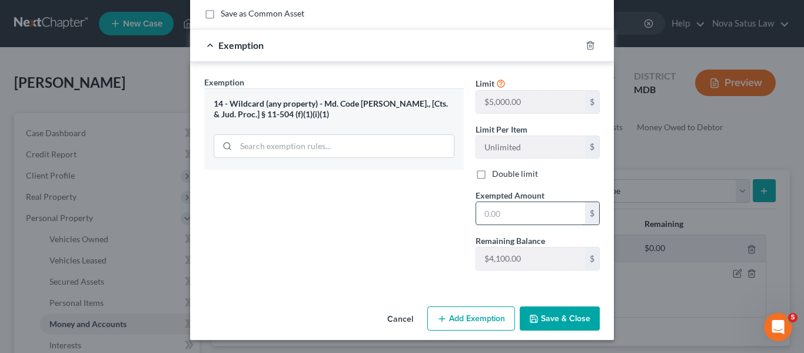
click at [531, 216] on input "text" at bounding box center [530, 213] width 109 height 22
type input "276.51"
click at [557, 314] on button "Save & Close" at bounding box center [560, 318] width 80 height 25
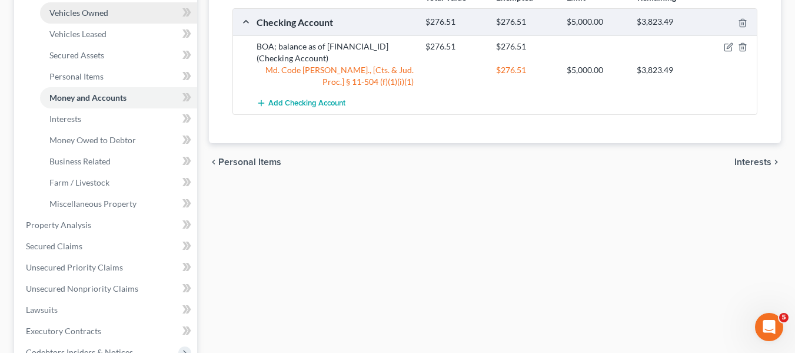
scroll to position [227, 0]
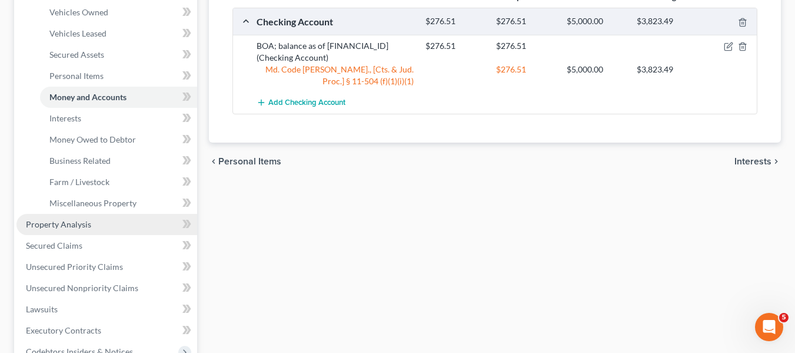
click at [88, 225] on span "Property Analysis" at bounding box center [58, 224] width 65 height 10
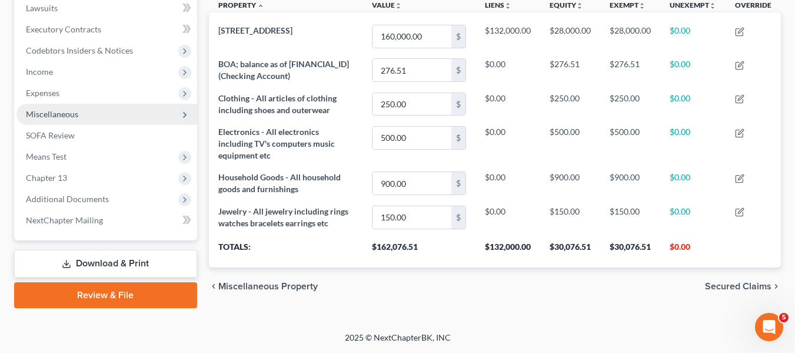
click at [70, 119] on span "Miscellaneous" at bounding box center [106, 114] width 181 height 21
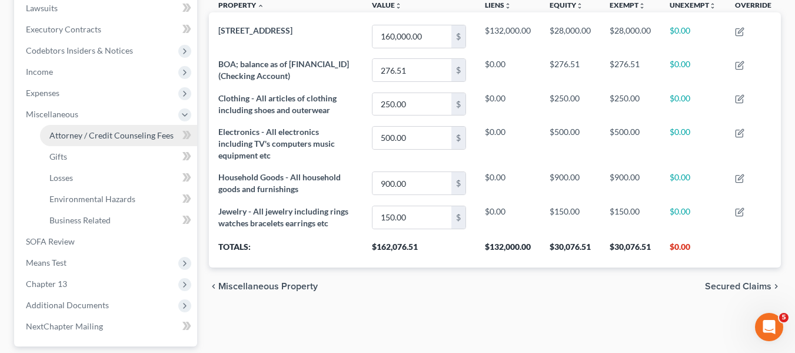
click at [77, 130] on span "Attorney / Credit Counseling Fees" at bounding box center [111, 135] width 124 height 10
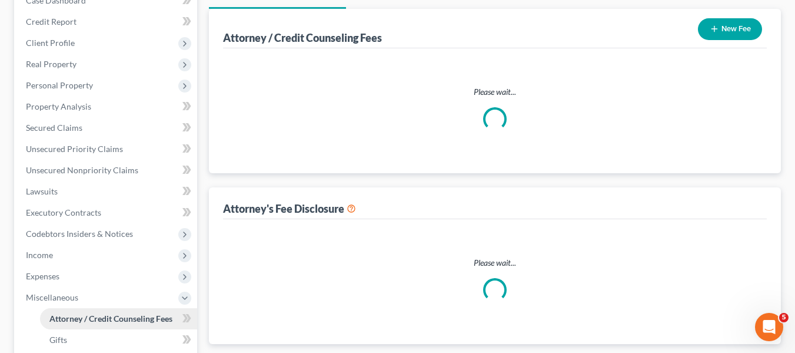
select select "2"
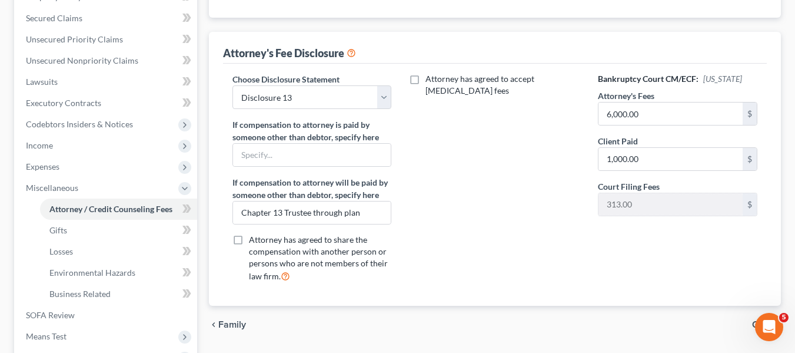
scroll to position [247, 0]
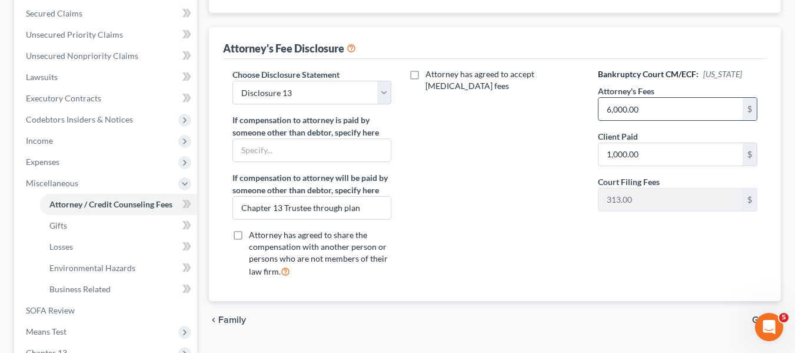
click at [667, 104] on input "6,000.00" at bounding box center [671, 109] width 144 height 22
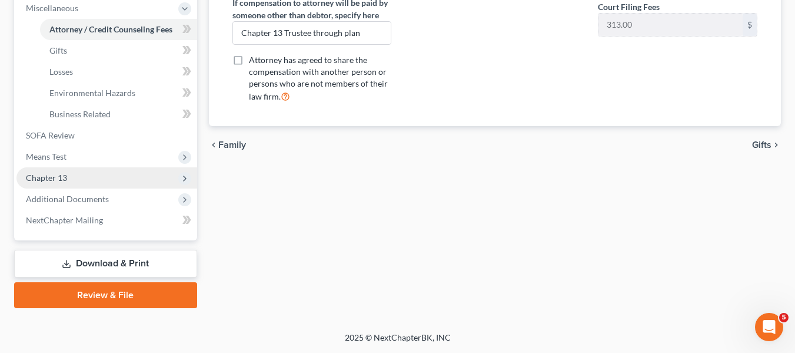
type input "6,800"
click at [47, 180] on span "Chapter 13" at bounding box center [46, 177] width 41 height 10
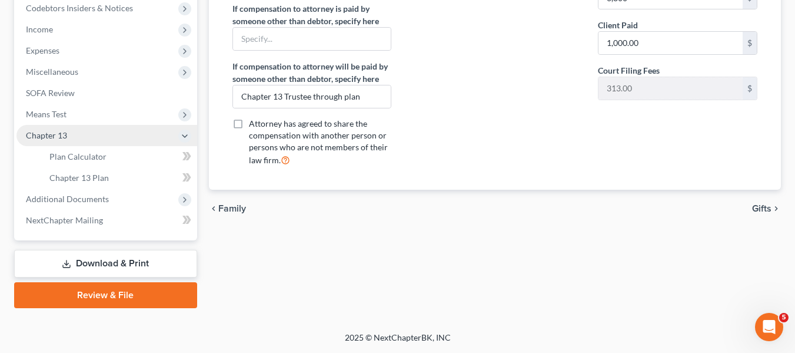
scroll to position [358, 0]
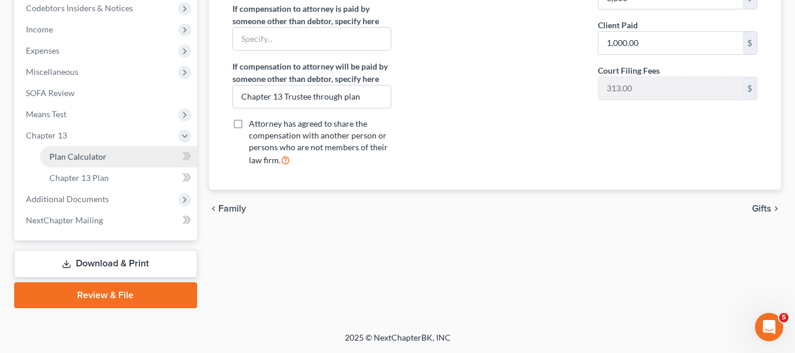
click at [93, 152] on span "Plan Calculator" at bounding box center [77, 156] width 57 height 10
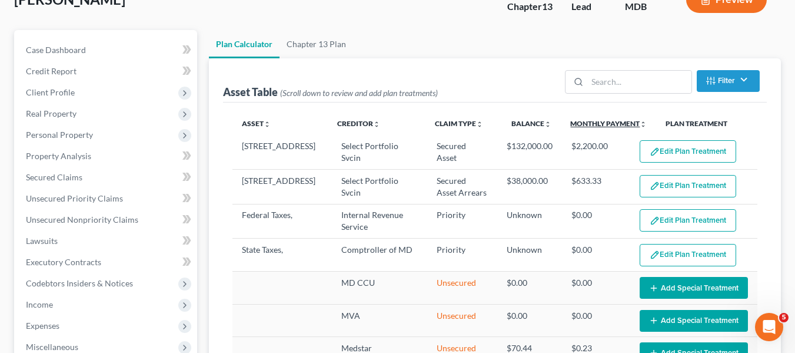
select select "59"
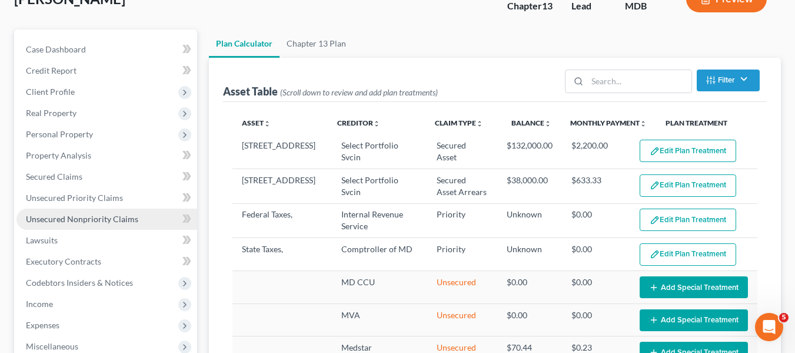
click at [48, 216] on span "Unsecured Nonpriority Claims" at bounding box center [82, 219] width 112 height 10
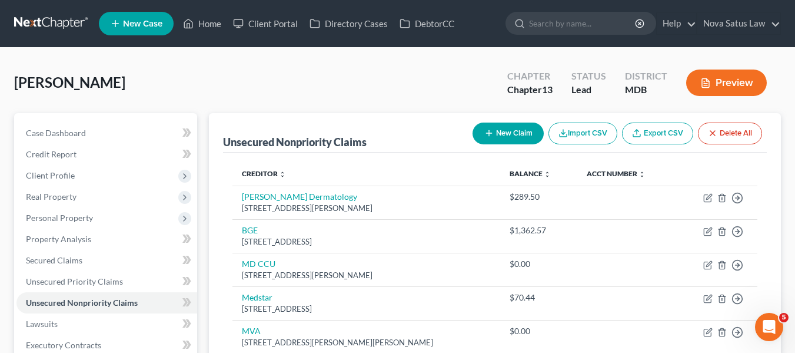
click at [486, 133] on line "button" at bounding box center [488, 133] width 5 height 0
select select "0"
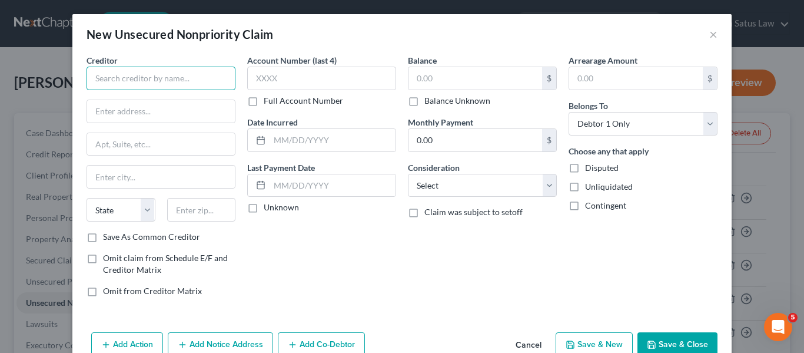
click at [103, 77] on input "text" at bounding box center [161, 79] width 149 height 24
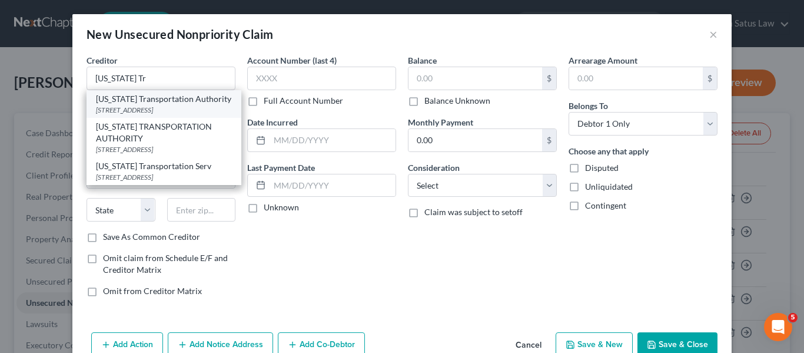
click at [152, 110] on div "[STREET_ADDRESS]" at bounding box center [164, 110] width 136 height 10
type input "[US_STATE] Transportation Authority"
type input "[STREET_ADDRESS]"
type input "[GEOGRAPHIC_DATA]"
select select "21"
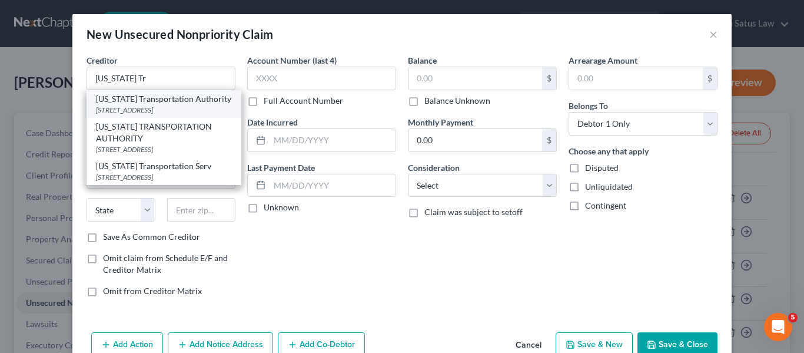
type input "21224"
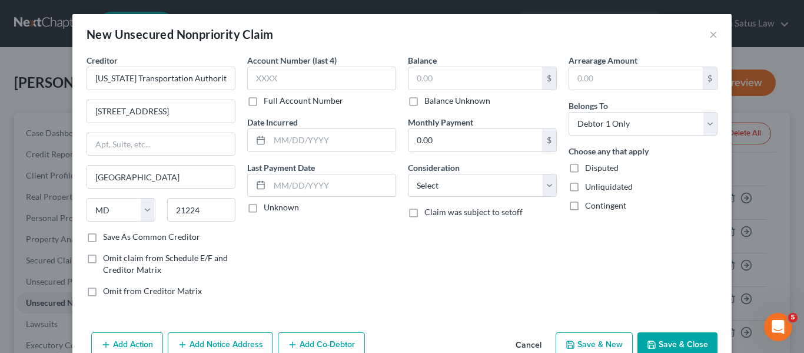
click at [653, 340] on icon "button" at bounding box center [651, 344] width 9 height 9
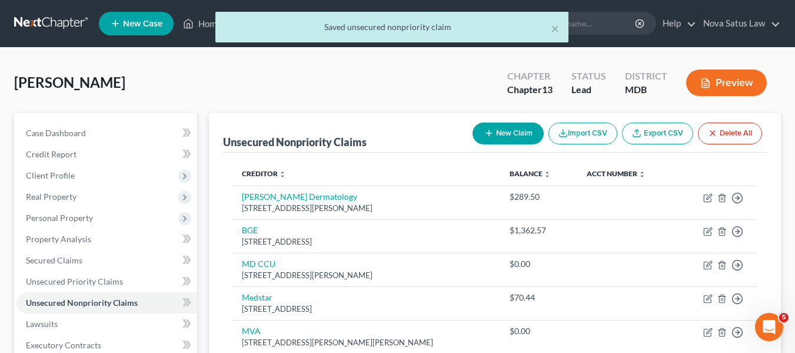
click at [489, 137] on icon "button" at bounding box center [488, 132] width 9 height 9
select select "0"
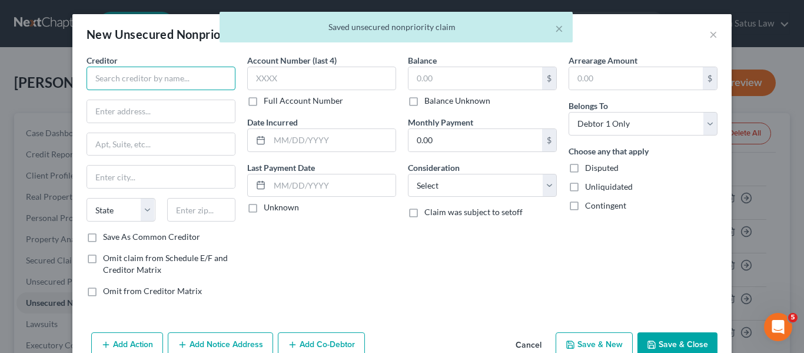
click at [205, 77] on input "text" at bounding box center [161, 79] width 149 height 24
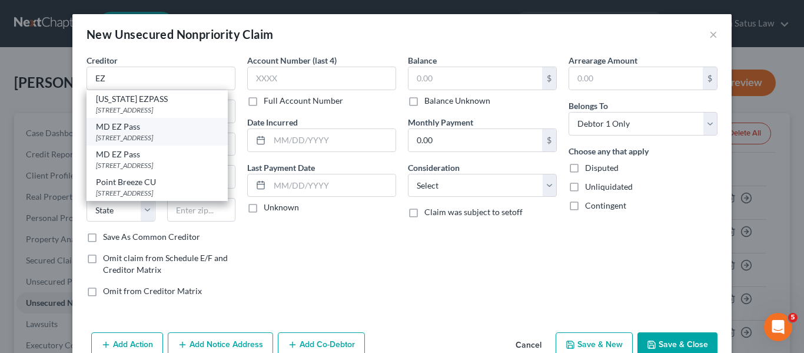
click at [182, 131] on div "MD EZ Pass" at bounding box center [157, 127] width 122 height 12
type input "MD EZ Pass"
type input "1 Turnpike Dr"
type input "[GEOGRAPHIC_DATA]"
select select "21"
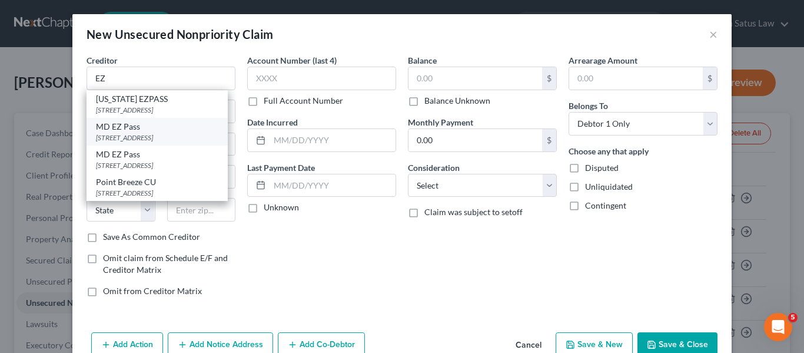
type input "21903"
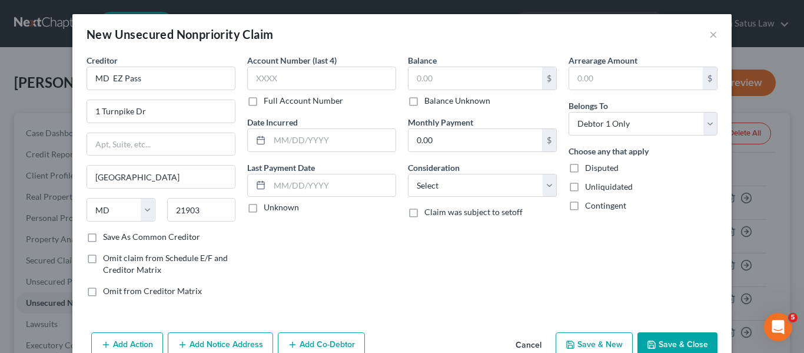
click at [661, 340] on button "Save & Close" at bounding box center [677, 344] width 80 height 25
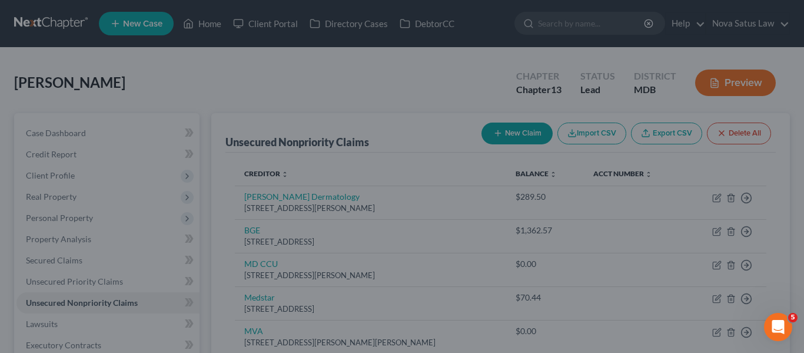
type input "0.00"
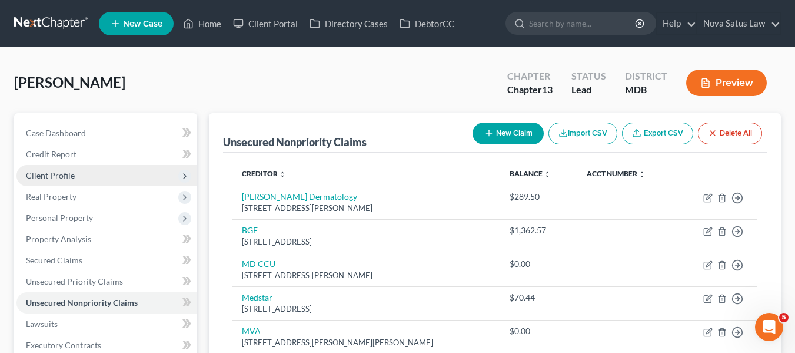
click at [74, 178] on span "Client Profile" at bounding box center [106, 175] width 181 height 21
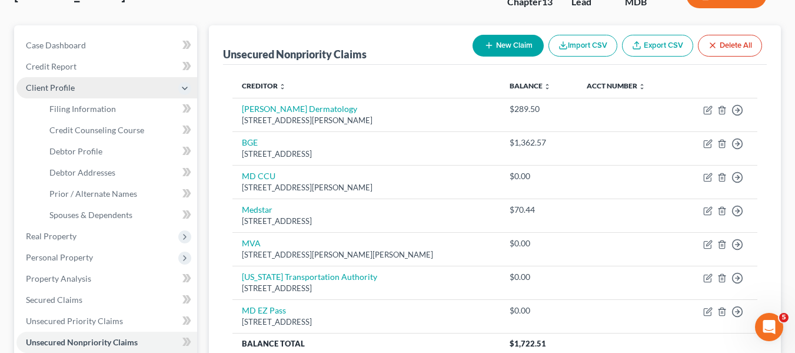
scroll to position [89, 0]
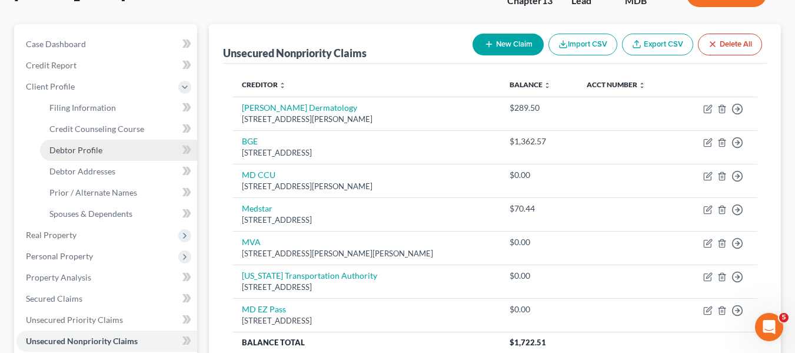
click at [74, 151] on span "Debtor Profile" at bounding box center [75, 150] width 53 height 10
select select "4"
select select "1"
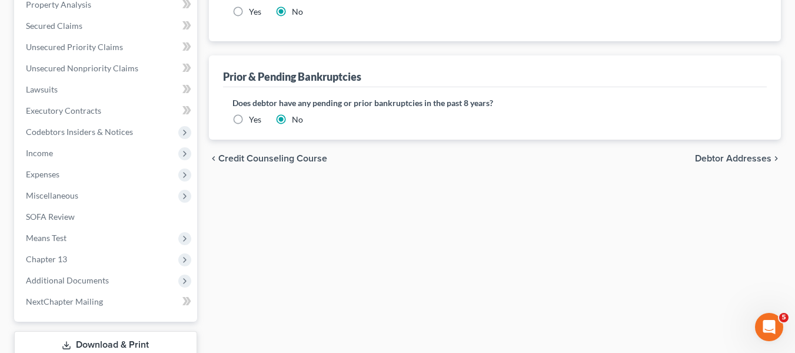
scroll to position [363, 0]
click at [249, 114] on label "Yes" at bounding box center [255, 118] width 12 height 12
click at [254, 114] on input "Yes" at bounding box center [258, 116] width 8 height 8
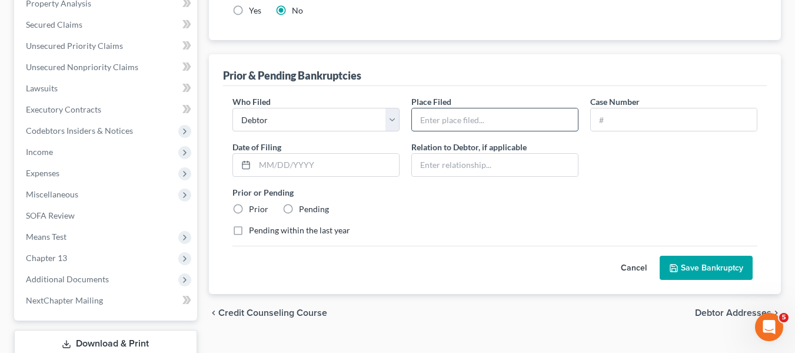
click at [421, 120] on input "text" at bounding box center [495, 119] width 166 height 22
type input "MD"
click at [626, 112] on input "text" at bounding box center [674, 119] width 166 height 22
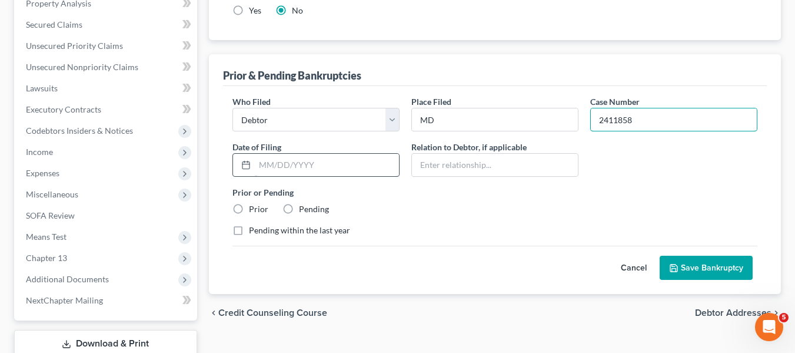
type input "2411858"
click at [310, 161] on input "text" at bounding box center [327, 165] width 144 height 22
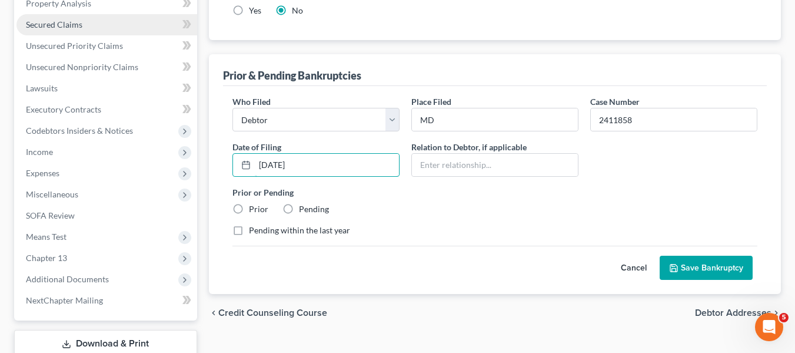
type input "[DATE]"
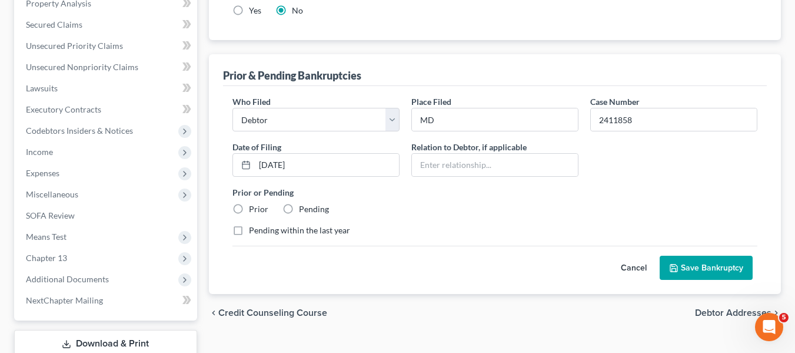
click at [249, 210] on label "Prior" at bounding box center [258, 209] width 19 height 12
click at [254, 210] on input "Prior" at bounding box center [258, 207] width 8 height 8
radio input "true"
click at [712, 265] on button "Save Bankruptcy" at bounding box center [706, 267] width 93 height 25
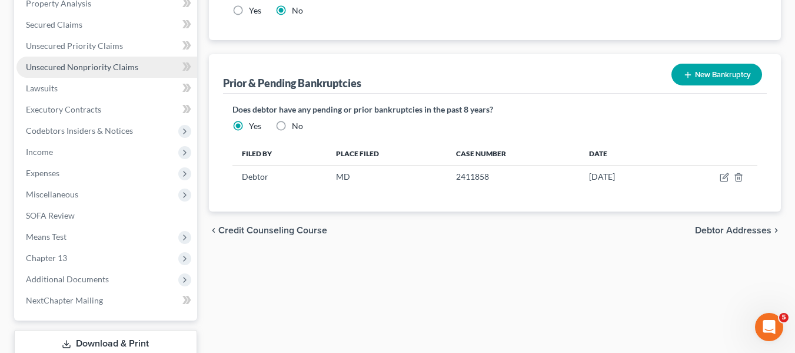
click at [57, 71] on span "Unsecured Nonpriority Claims" at bounding box center [82, 67] width 112 height 10
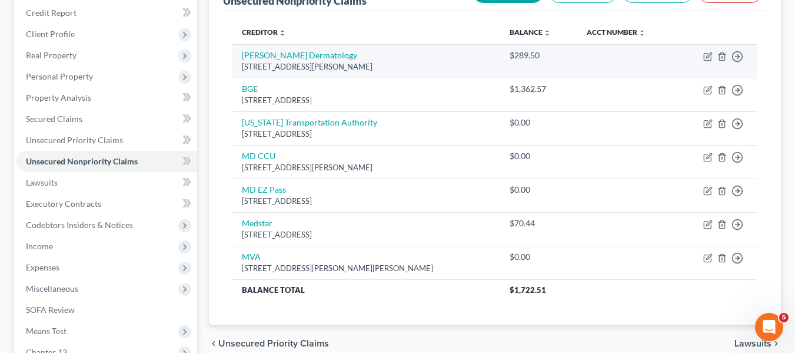
scroll to position [141, 0]
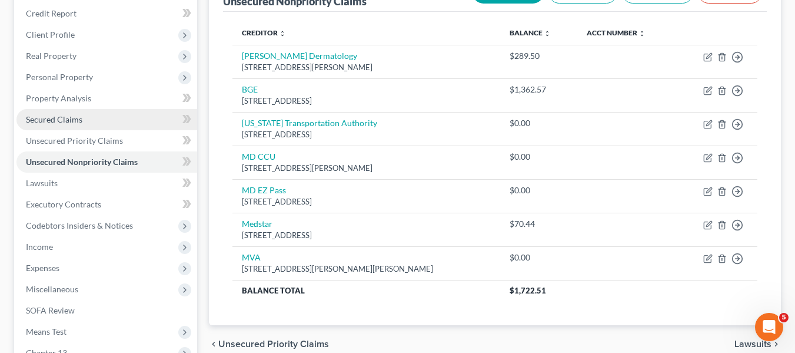
click at [100, 116] on link "Secured Claims" at bounding box center [106, 119] width 181 height 21
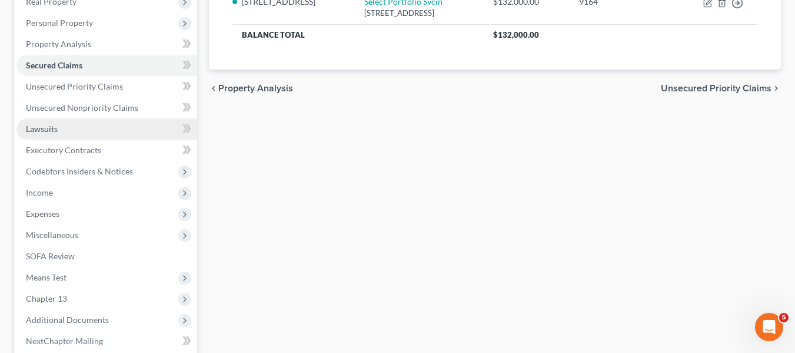
scroll to position [200, 0]
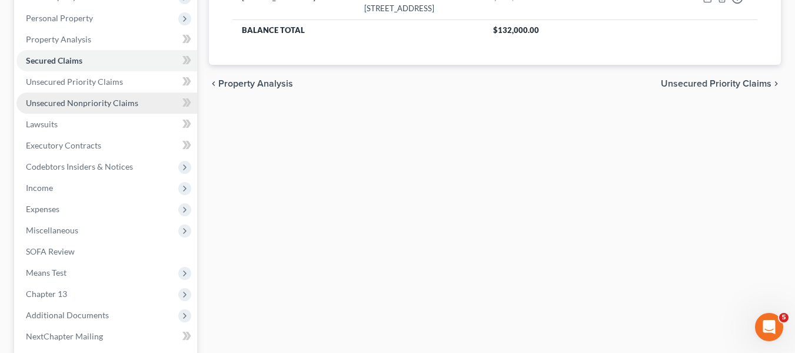
click at [78, 109] on link "Unsecured Nonpriority Claims" at bounding box center [106, 102] width 181 height 21
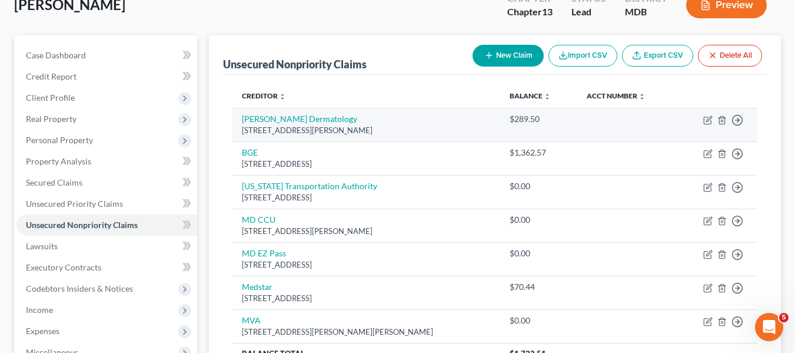
scroll to position [77, 0]
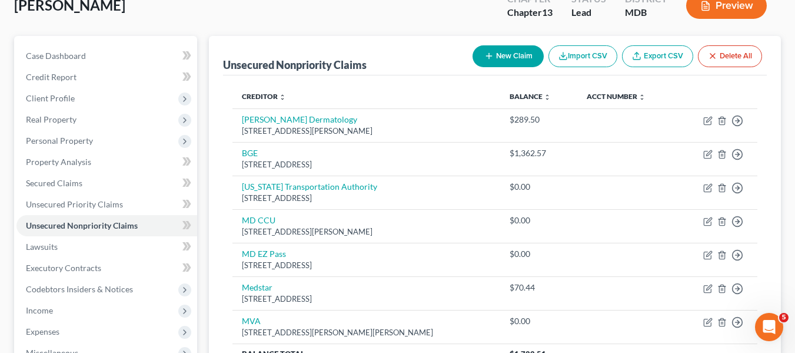
click at [492, 63] on button "New Claim" at bounding box center [508, 56] width 71 height 22
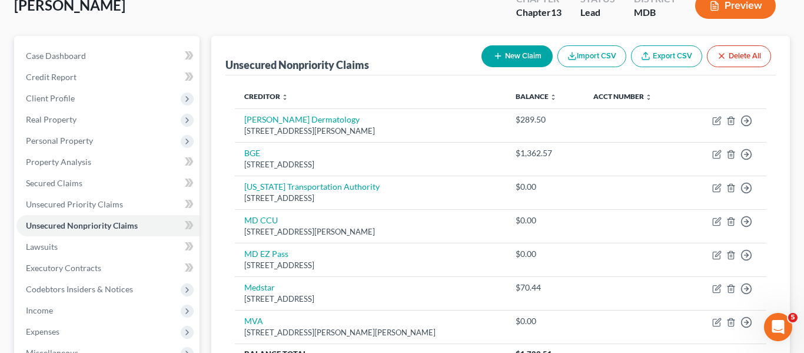
select select "0"
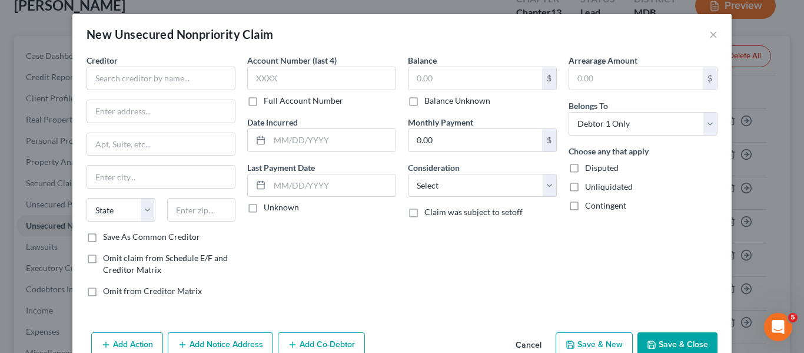
click at [153, 62] on div "Creditor *" at bounding box center [161, 72] width 149 height 36
click at [137, 71] on input "text" at bounding box center [161, 79] width 149 height 24
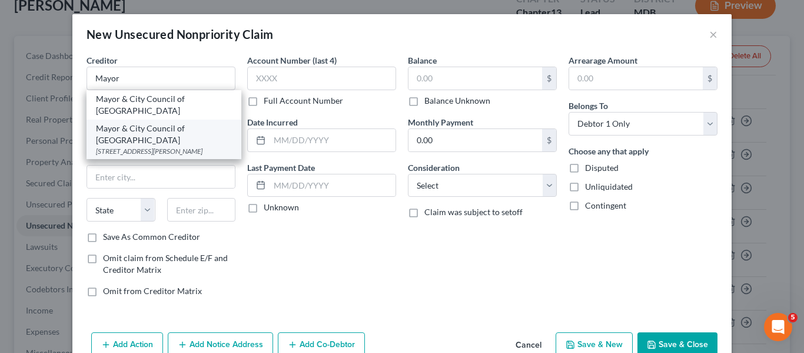
click at [145, 122] on div "Mayor & City Council of [GEOGRAPHIC_DATA]" at bounding box center [164, 134] width 136 height 24
type input "Mayor & City Council of [GEOGRAPHIC_DATA]"
type input "[STREET_ADDRESS][PERSON_NAME]"
type input "[GEOGRAPHIC_DATA]"
select select "21"
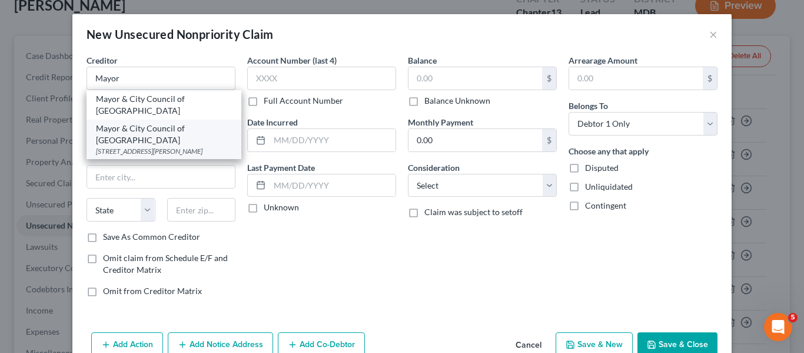
type input "21202"
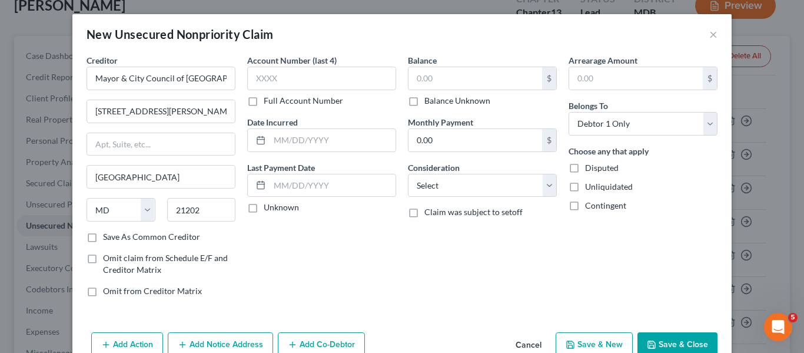
click at [655, 334] on button "Save & Close" at bounding box center [677, 344] width 80 height 25
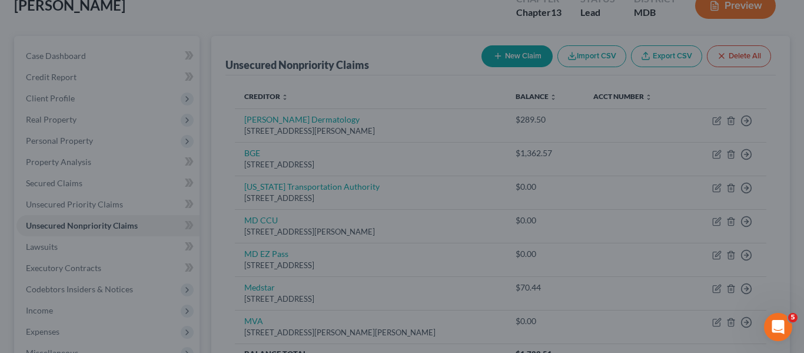
type input "0.00"
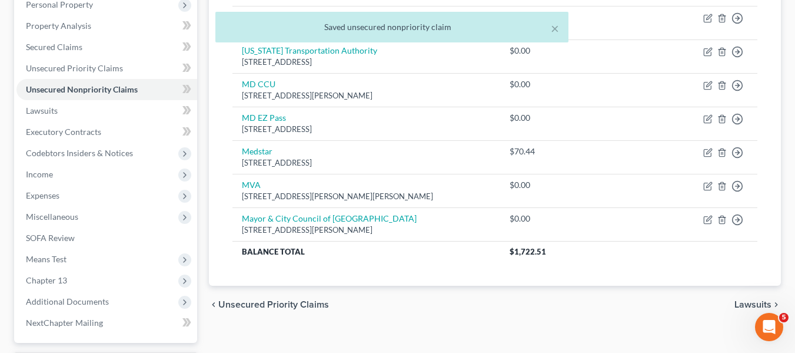
scroll to position [315, 0]
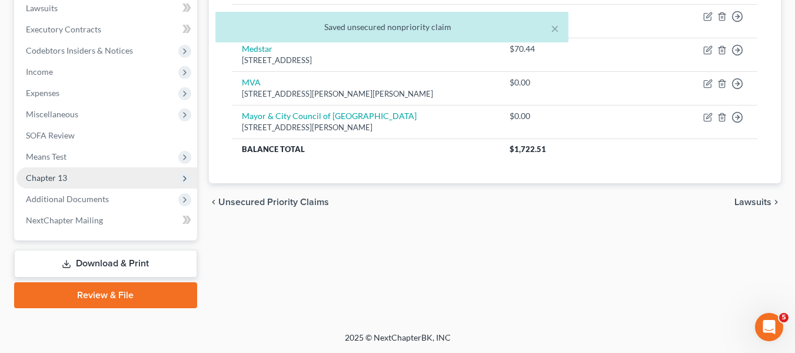
click at [48, 180] on span "Chapter 13" at bounding box center [46, 177] width 41 height 10
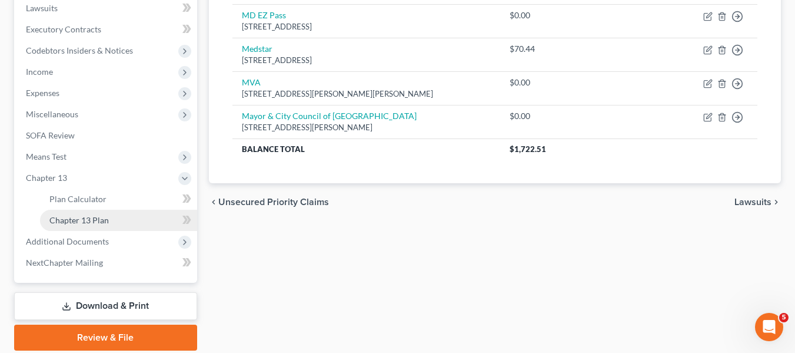
click at [72, 218] on span "Chapter 13 Plan" at bounding box center [78, 220] width 59 height 10
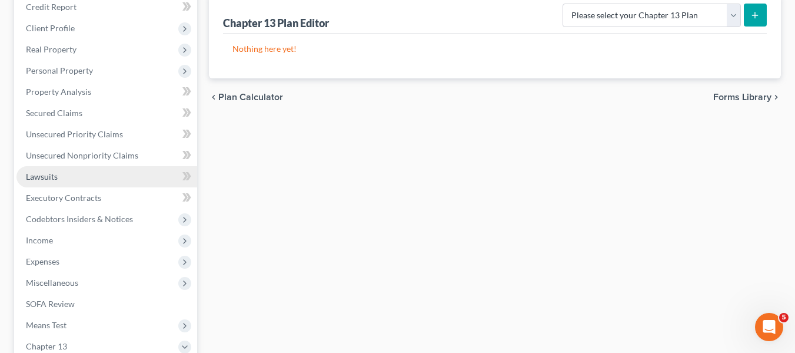
scroll to position [149, 0]
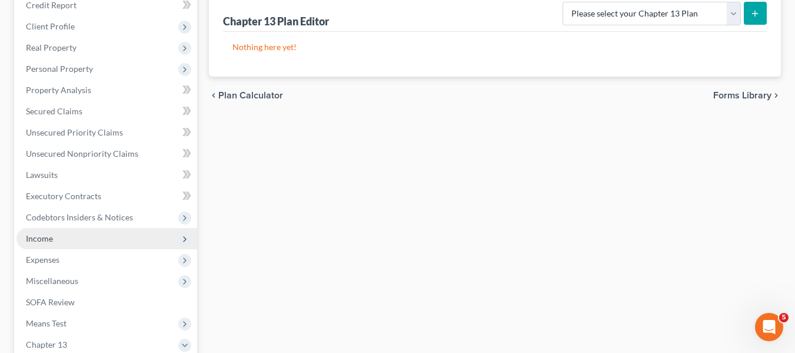
click at [38, 241] on span "Income" at bounding box center [39, 238] width 27 height 10
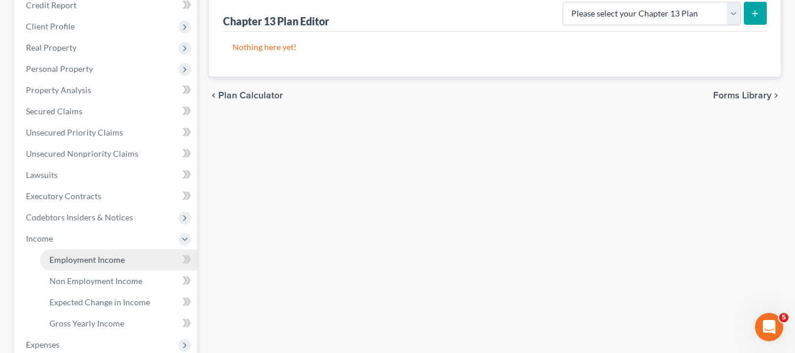
click at [70, 261] on span "Employment Income" at bounding box center [86, 259] width 75 height 10
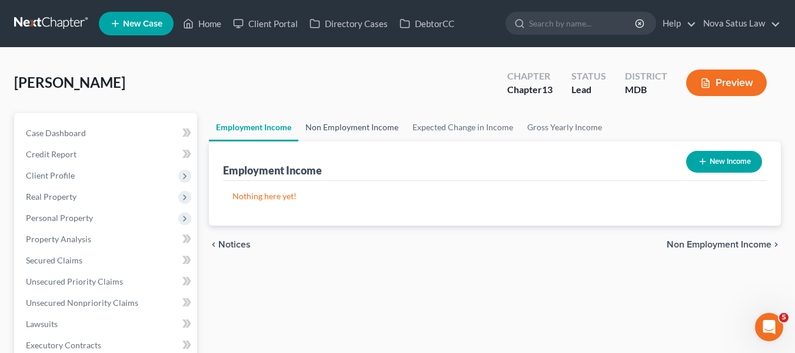
click at [330, 131] on link "Non Employment Income" at bounding box center [351, 127] width 107 height 28
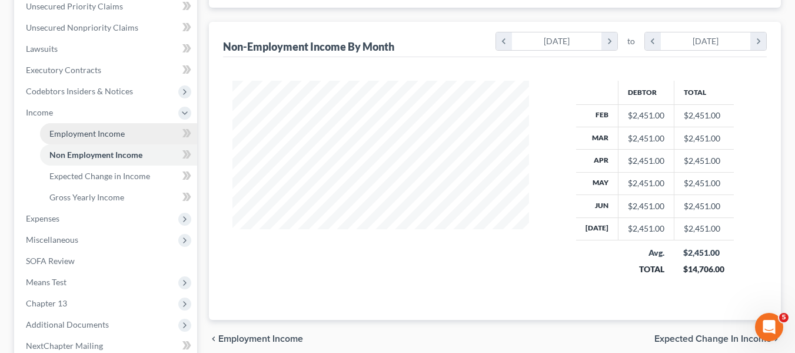
scroll to position [275, 0]
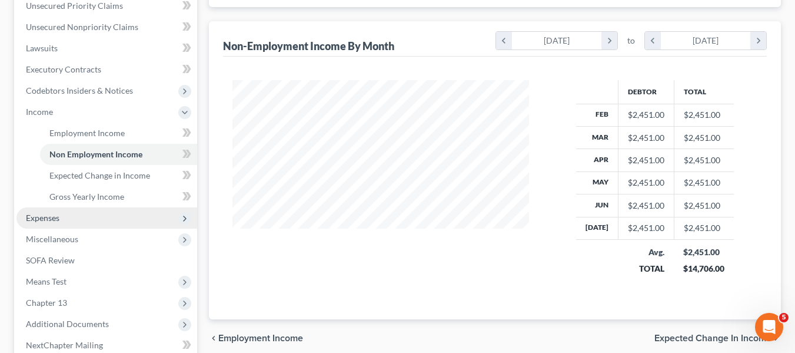
click at [45, 218] on span "Expenses" at bounding box center [43, 217] width 34 height 10
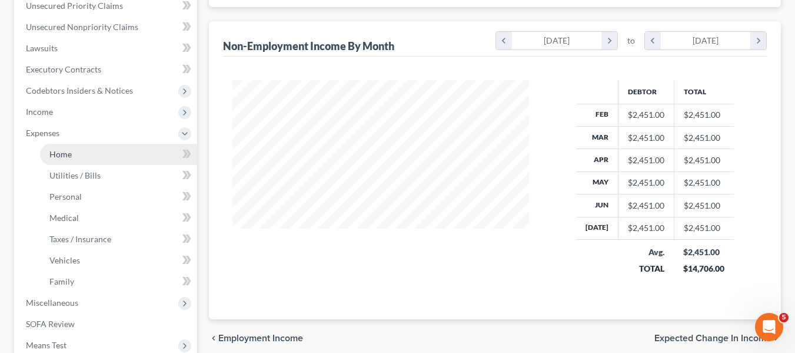
click at [78, 161] on link "Home" at bounding box center [118, 154] width 157 height 21
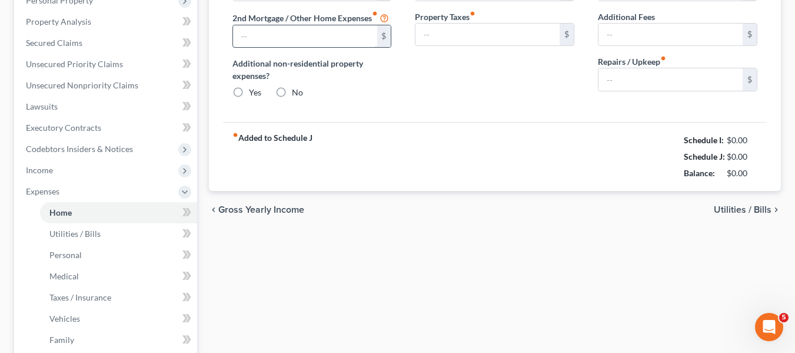
type input "939.00"
type input "0.00"
radio input "true"
type input "0.00"
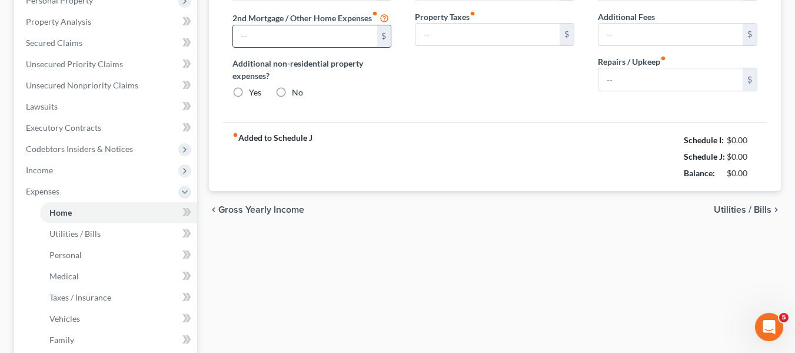
type input "0.00"
type input "100.00"
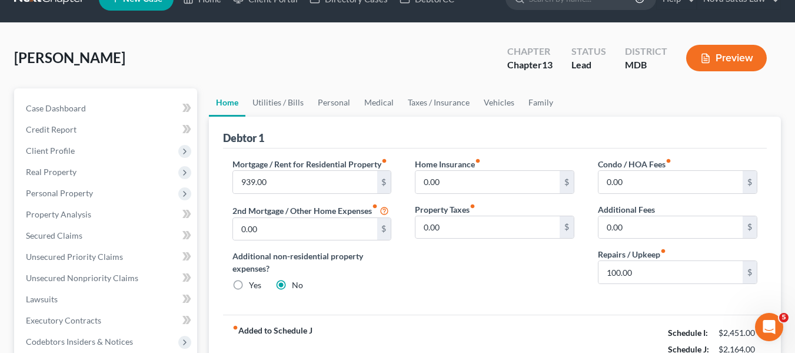
scroll to position [24, 0]
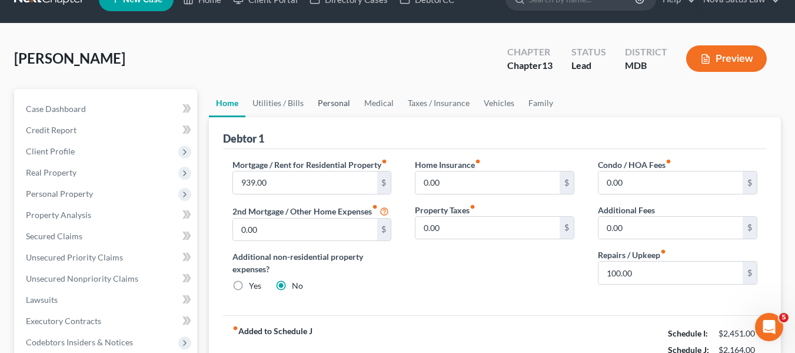
click at [320, 105] on link "Personal" at bounding box center [334, 103] width 46 height 28
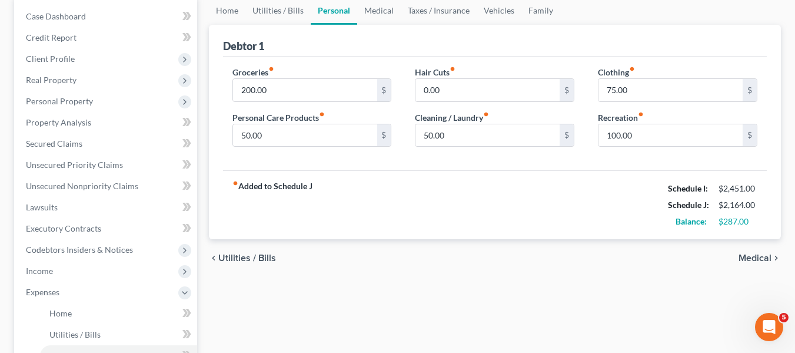
scroll to position [118, 0]
click at [291, 92] on input "200.00" at bounding box center [305, 89] width 144 height 22
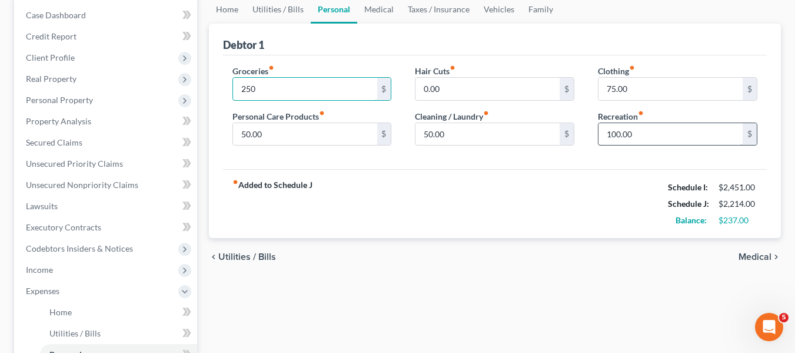
type input "250"
click at [633, 136] on input "100.00" at bounding box center [671, 134] width 144 height 22
type input "150"
click at [370, 5] on link "Medical" at bounding box center [379, 9] width 44 height 28
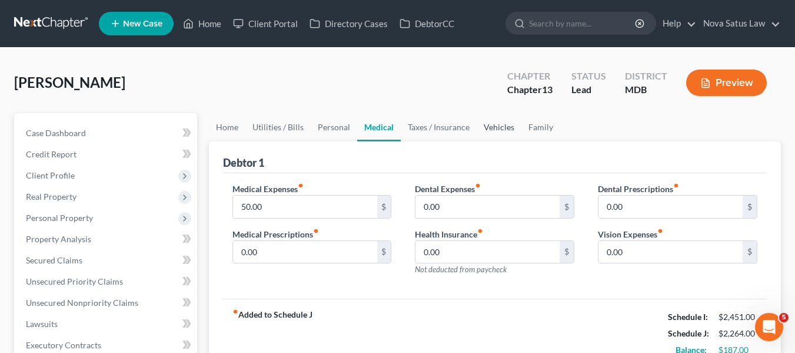
click at [490, 129] on link "Vehicles" at bounding box center [499, 127] width 45 height 28
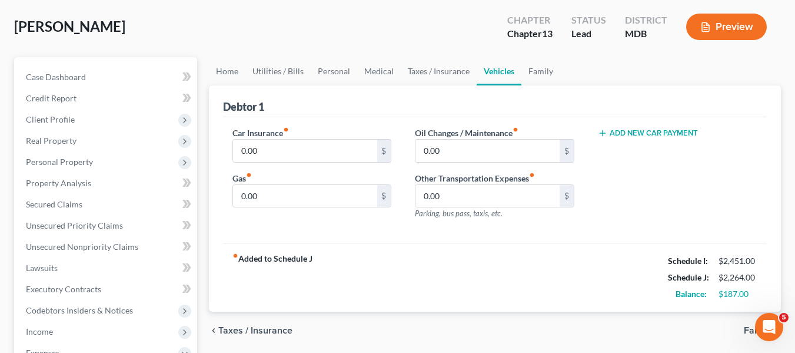
scroll to position [57, 0]
click at [539, 76] on link "Family" at bounding box center [540, 71] width 39 height 28
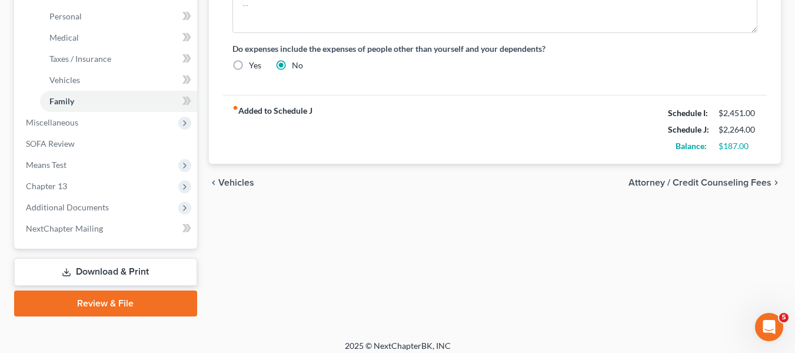
scroll to position [464, 0]
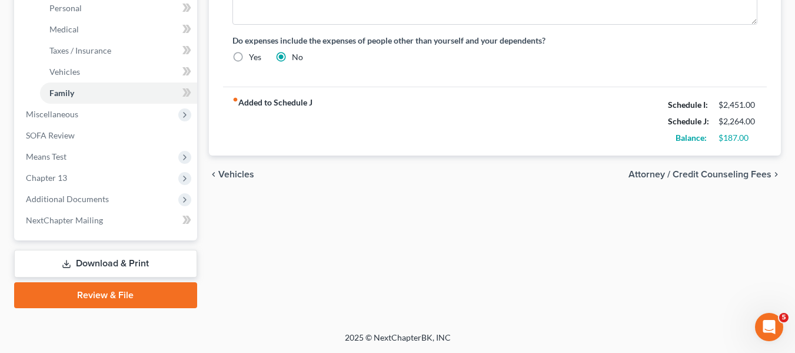
click at [101, 263] on link "Download & Print" at bounding box center [105, 264] width 183 height 28
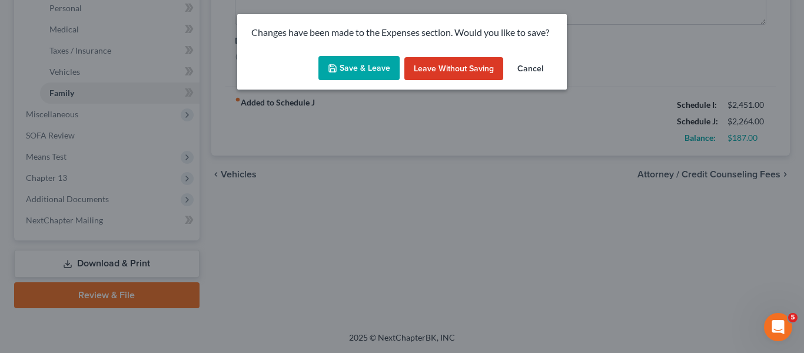
click at [360, 76] on button "Save & Leave" at bounding box center [358, 68] width 81 height 25
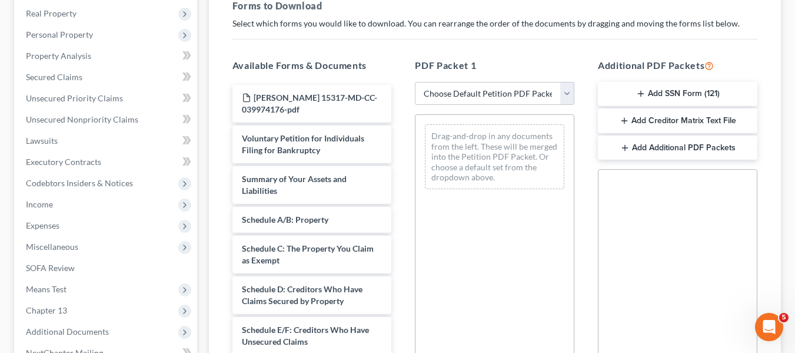
scroll to position [184, 0]
click at [496, 91] on select "Choose Default Petition PDF Packet Complete Bankruptcy Petition (all forms and …" at bounding box center [495, 93] width 160 height 24
select select "0"
click at [415, 81] on select "Choose Default Petition PDF Packet Complete Bankruptcy Petition (all forms and …" at bounding box center [495, 93] width 160 height 24
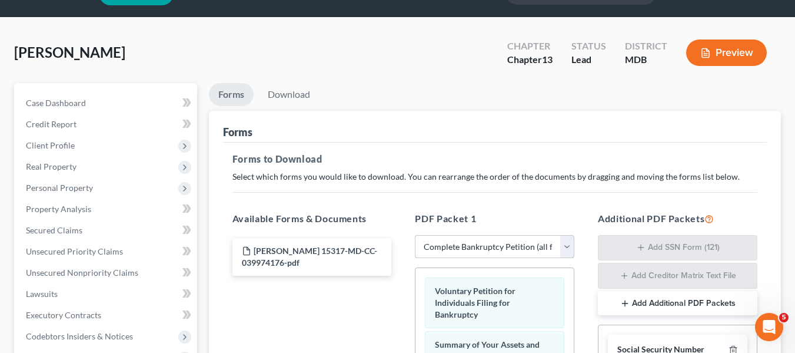
scroll to position [28, 0]
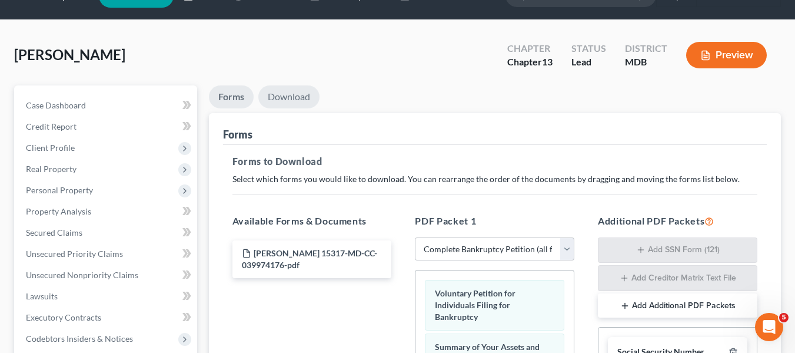
click at [301, 94] on link "Download" at bounding box center [288, 96] width 61 height 23
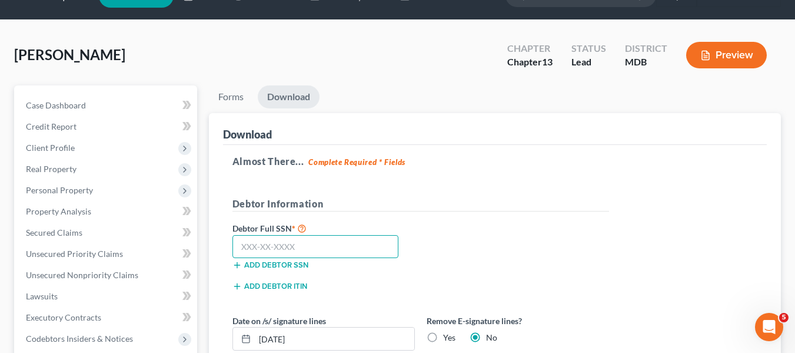
click at [251, 244] on input "text" at bounding box center [315, 247] width 167 height 24
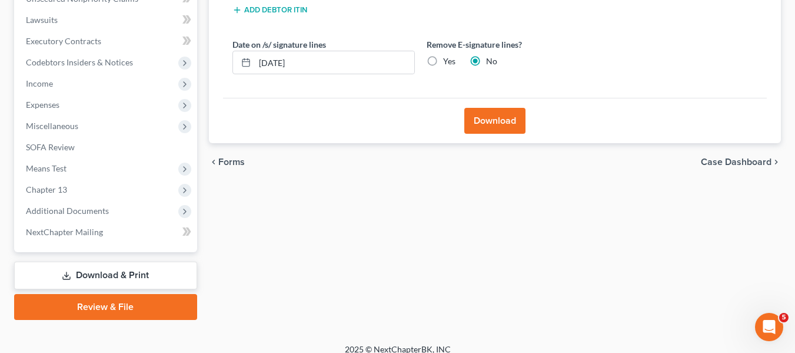
scroll to position [315, 0]
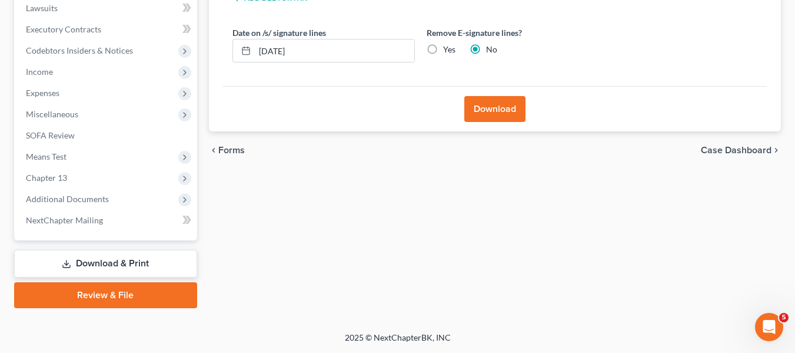
type input "380-44-6535"
click at [479, 112] on button "Download" at bounding box center [494, 109] width 61 height 26
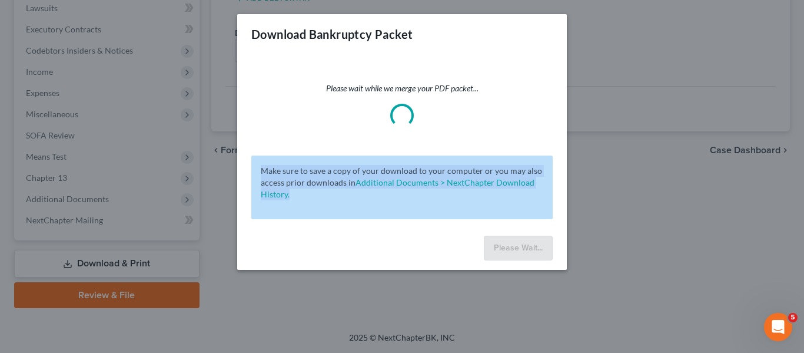
drag, startPoint x: 479, startPoint y: 112, endPoint x: 557, endPoint y: 341, distance: 241.4
click at [557, 341] on div "Download Bankruptcy Packet Please wait while we merge your PDF packet... Make s…" at bounding box center [402, 176] width 804 height 353
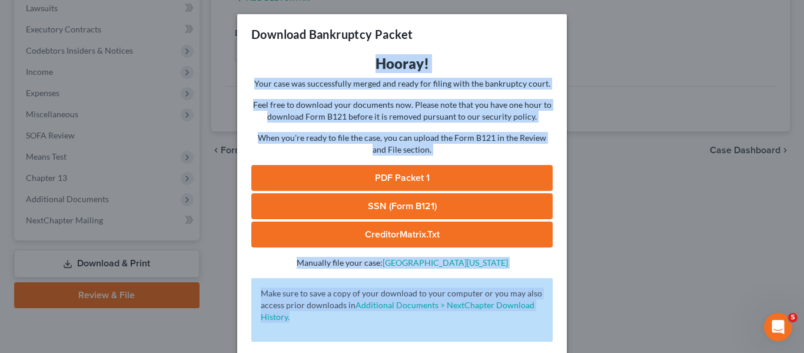
click at [395, 179] on link "PDF Packet 1" at bounding box center [401, 178] width 301 height 26
click at [361, 205] on link "SSN (Form B121)" at bounding box center [401, 206] width 301 height 26
click at [630, 114] on div "Download Bankruptcy Packet Hooray! Your case was successfully merged and ready …" at bounding box center [402, 176] width 804 height 353
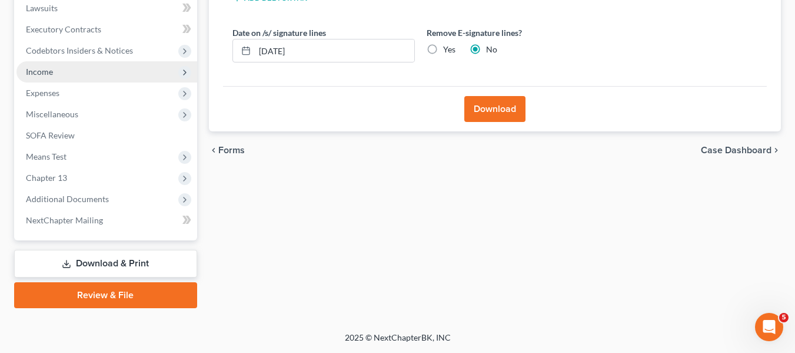
click at [93, 74] on span "Income" at bounding box center [106, 71] width 181 height 21
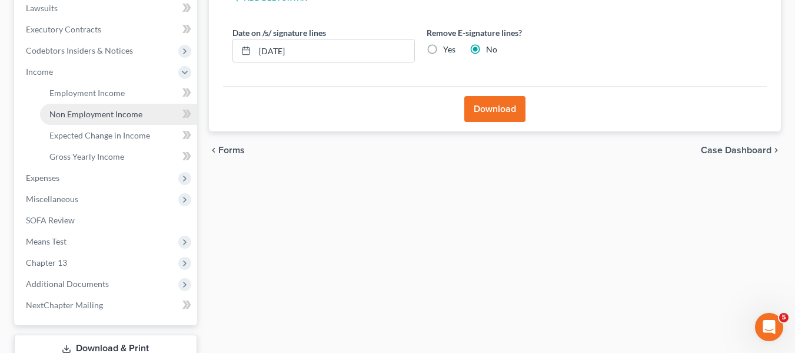
click at [108, 114] on span "Non Employment Income" at bounding box center [95, 114] width 93 height 10
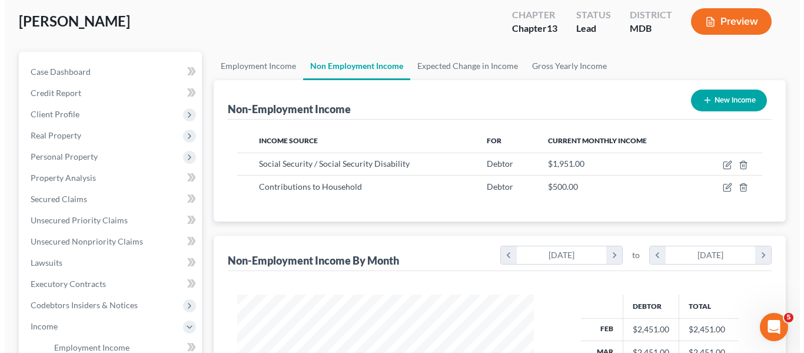
scroll to position [64, 0]
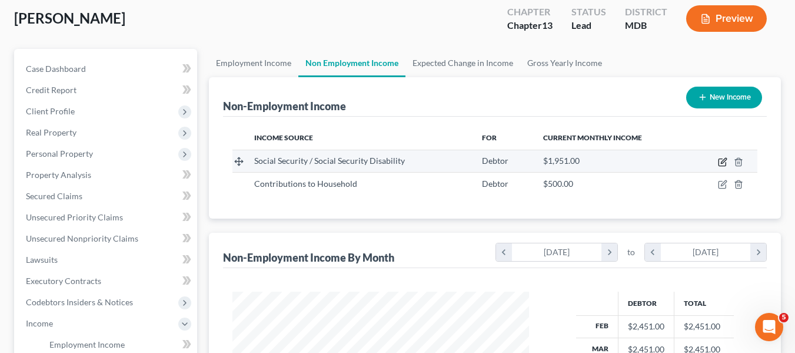
click at [719, 164] on icon "button" at bounding box center [722, 162] width 7 height 7
select select "4"
select select "0"
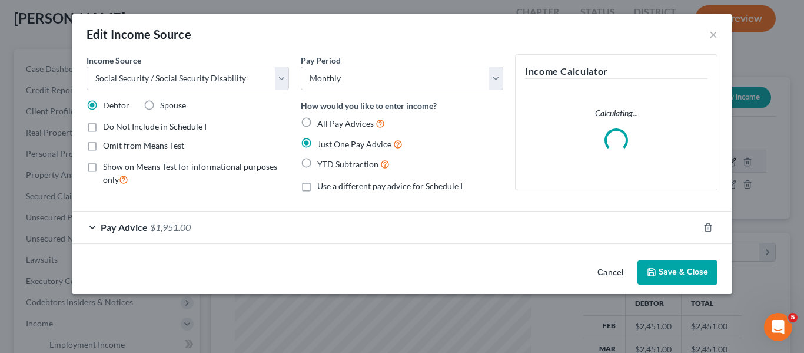
scroll to position [211, 324]
click at [129, 224] on span "Pay Advice" at bounding box center [124, 226] width 47 height 11
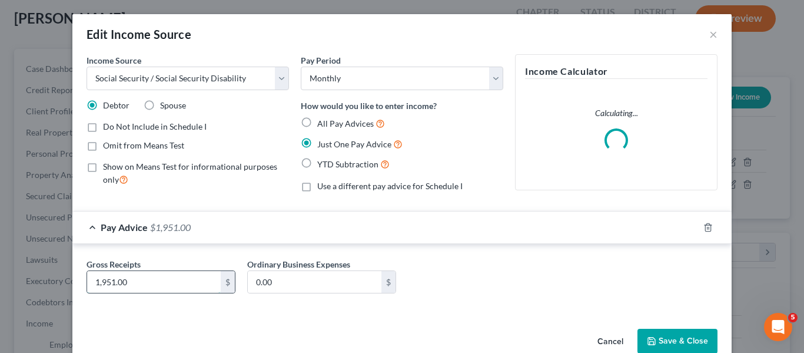
click at [154, 274] on input "1,951.00" at bounding box center [154, 282] width 134 height 22
type input "1,993"
click at [261, 263] on label "Ordinary Business Expenses" at bounding box center [298, 264] width 103 height 12
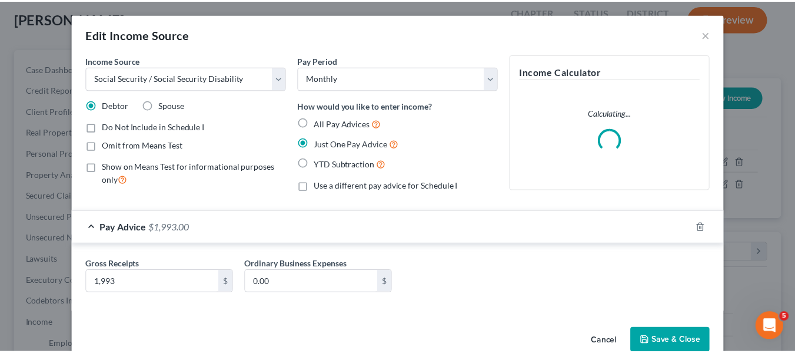
scroll to position [24, 0]
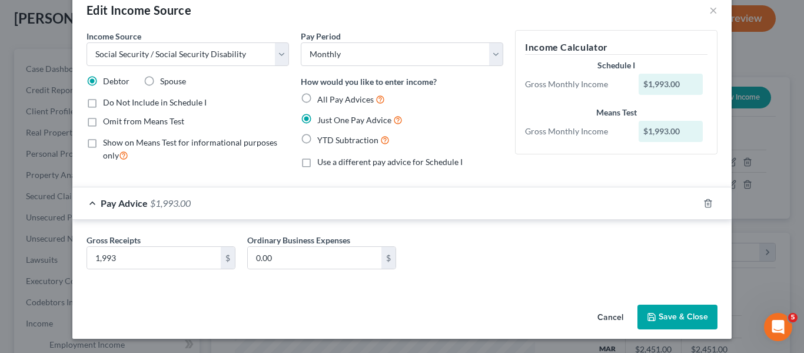
click at [643, 314] on button "Save & Close" at bounding box center [677, 316] width 80 height 25
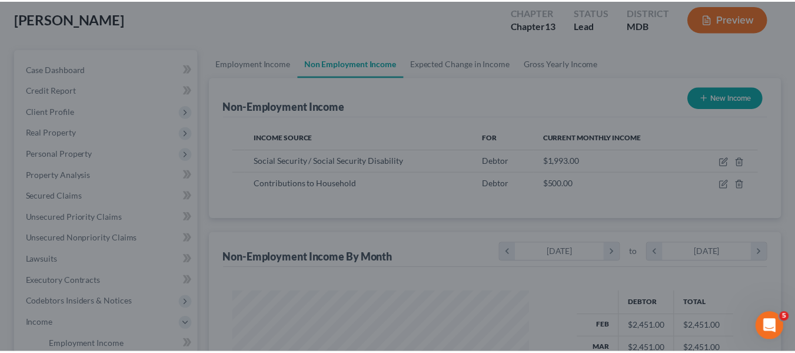
scroll to position [588365, 588256]
